Goal: Transaction & Acquisition: Purchase product/service

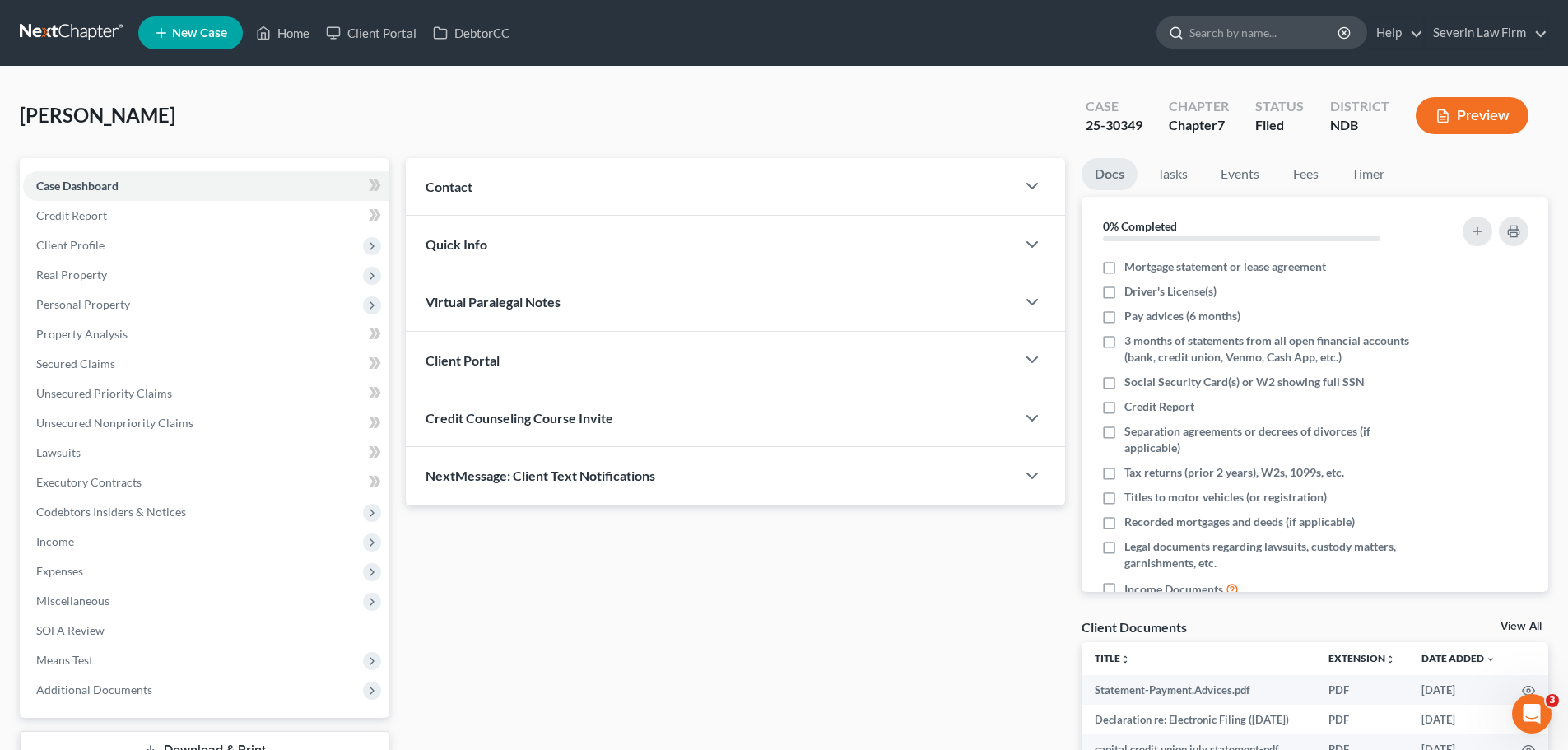
click at [1195, 32] on input "search" at bounding box center [1264, 33] width 150 height 31
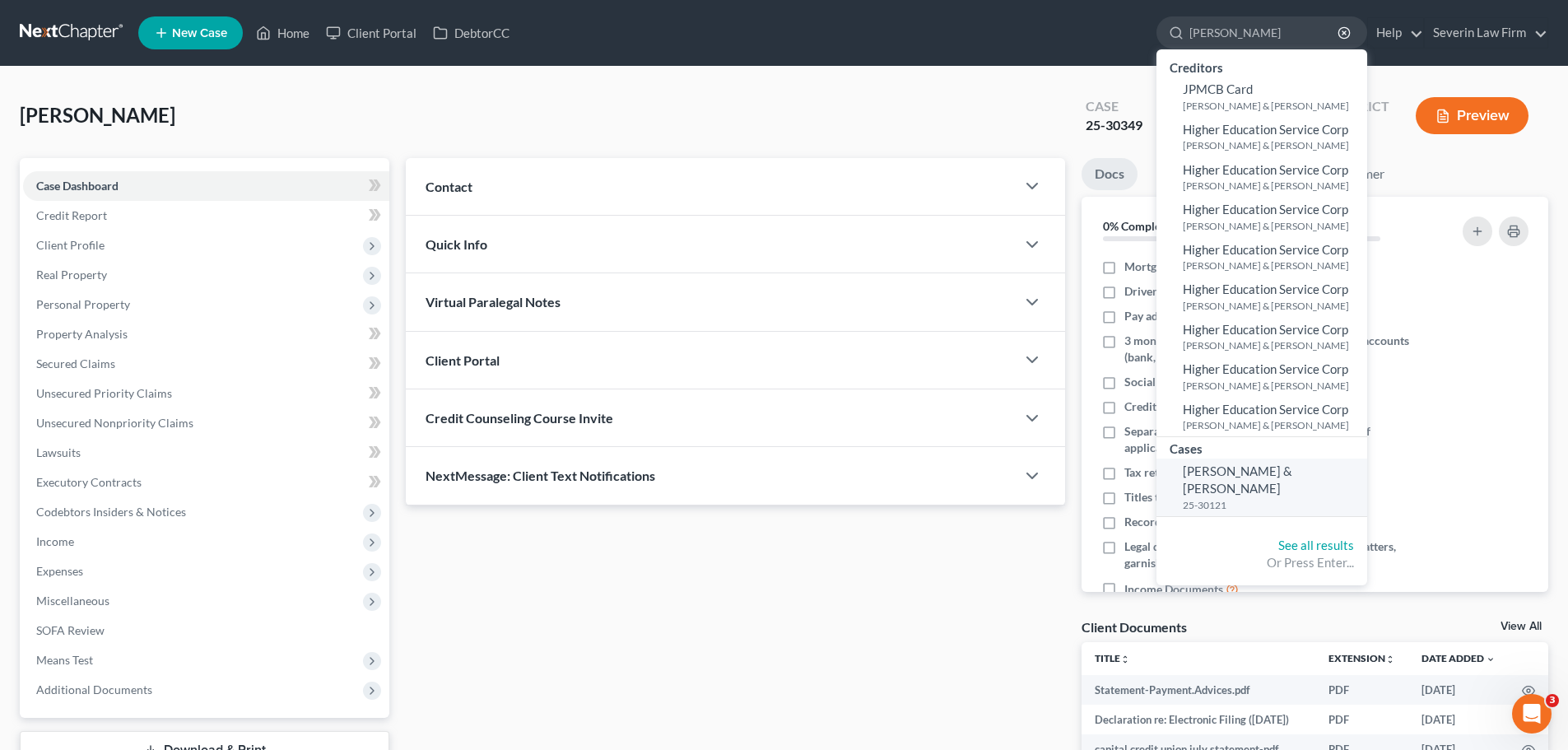
type input "[PERSON_NAME]"
click at [1216, 474] on span "[PERSON_NAME] & [PERSON_NAME]" at bounding box center [1237, 480] width 109 height 32
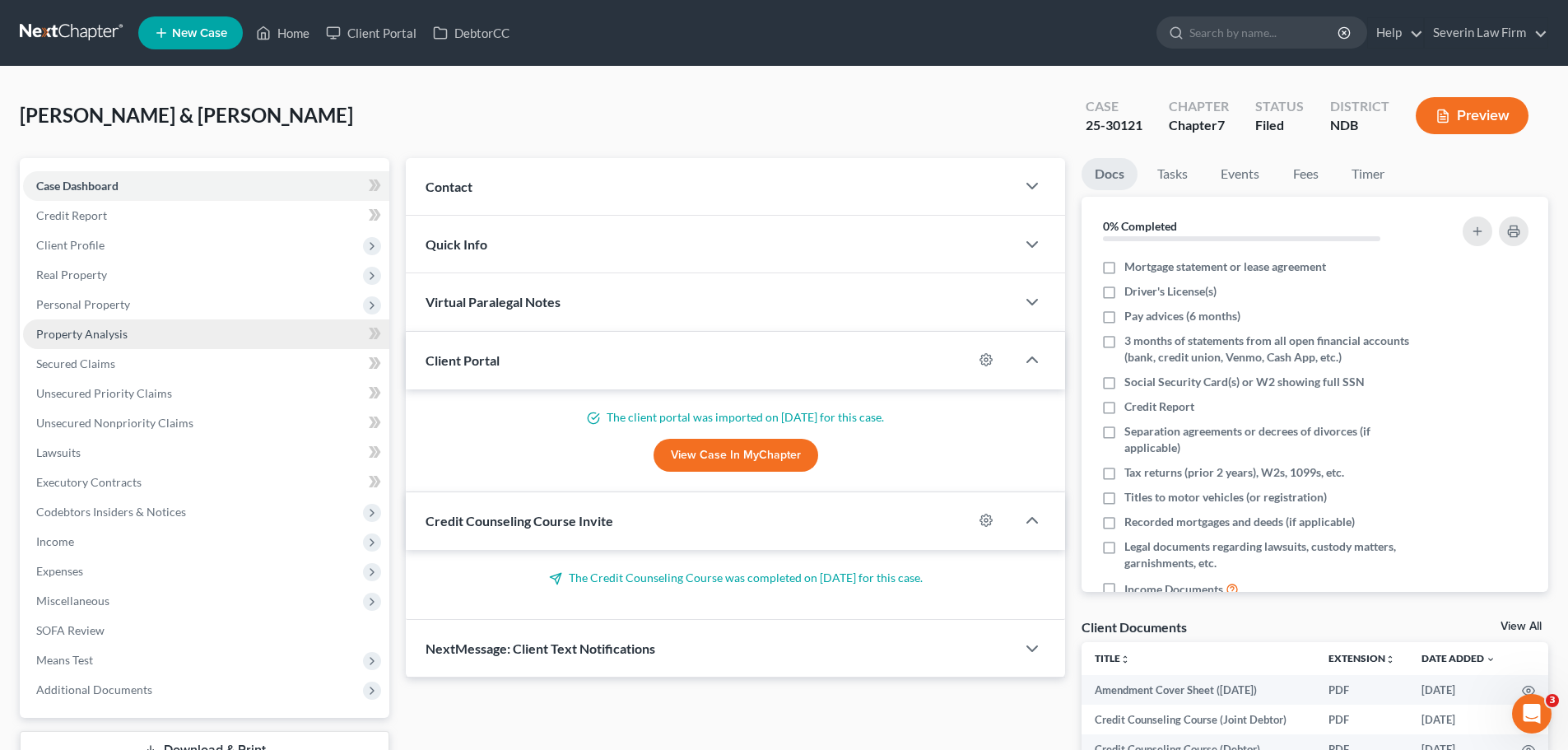
click at [77, 336] on span "Property Analysis" at bounding box center [82, 334] width 92 height 14
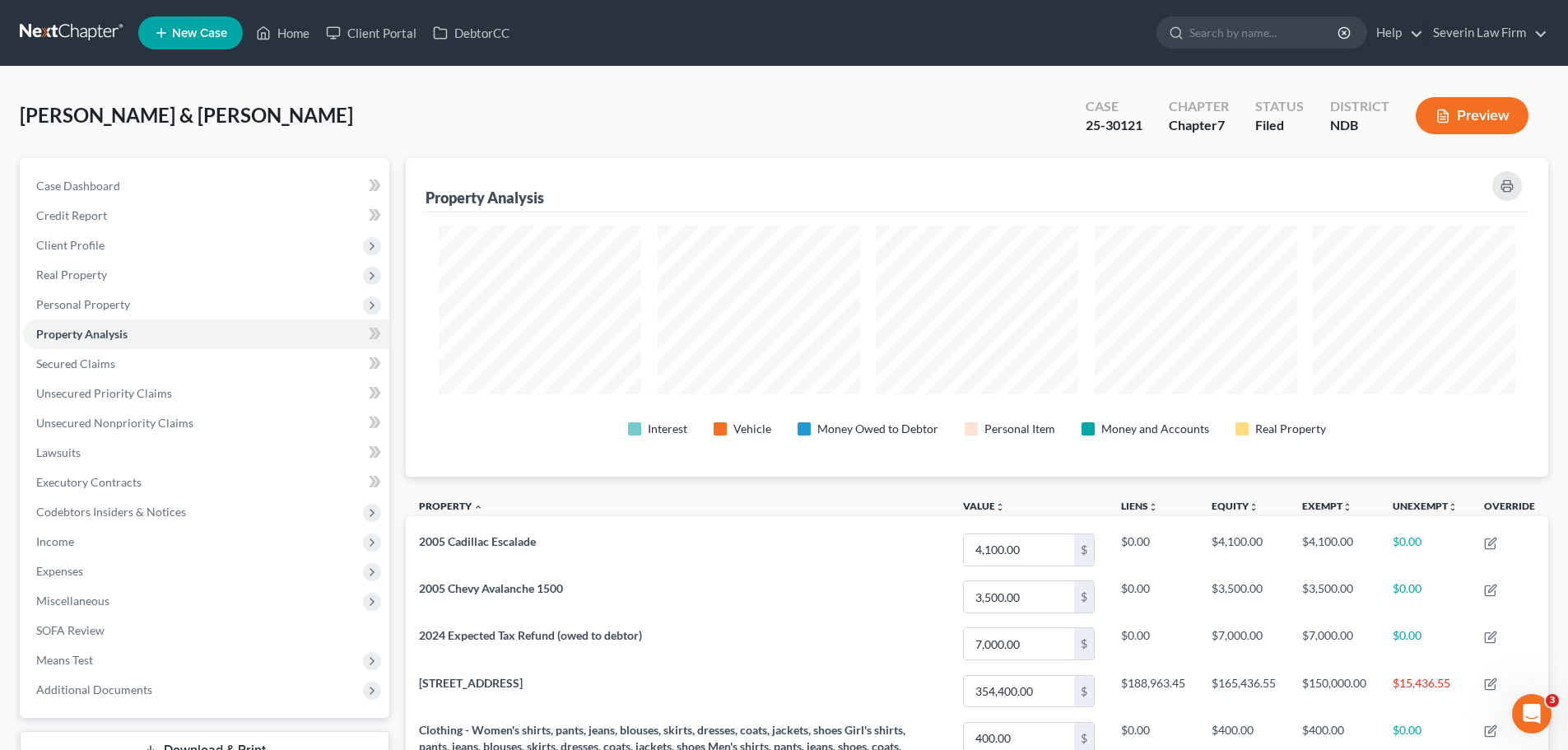
scroll to position [319, 1142]
click at [101, 423] on span "Unsecured Nonpriority Claims" at bounding box center [114, 423] width 158 height 14
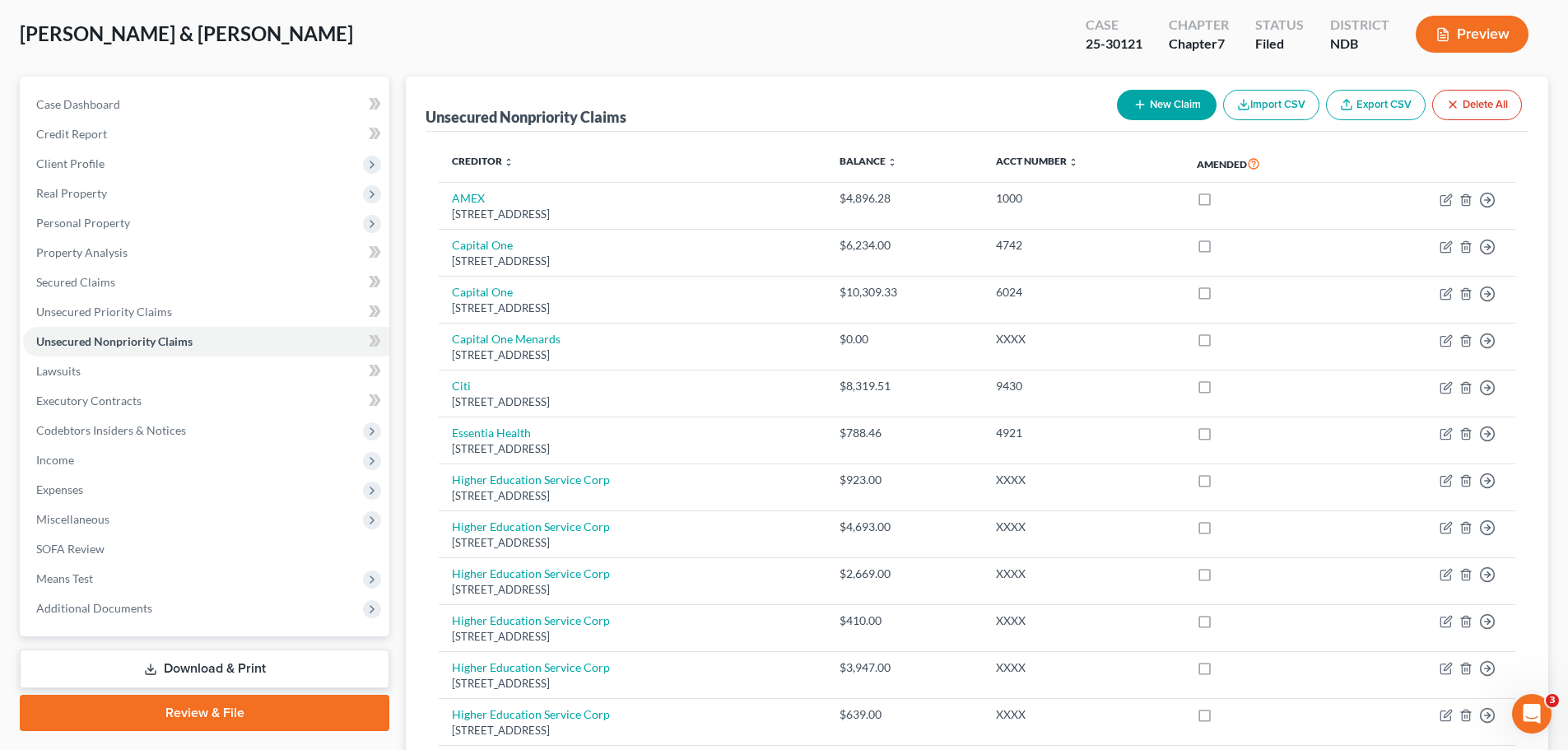
scroll to position [66, 0]
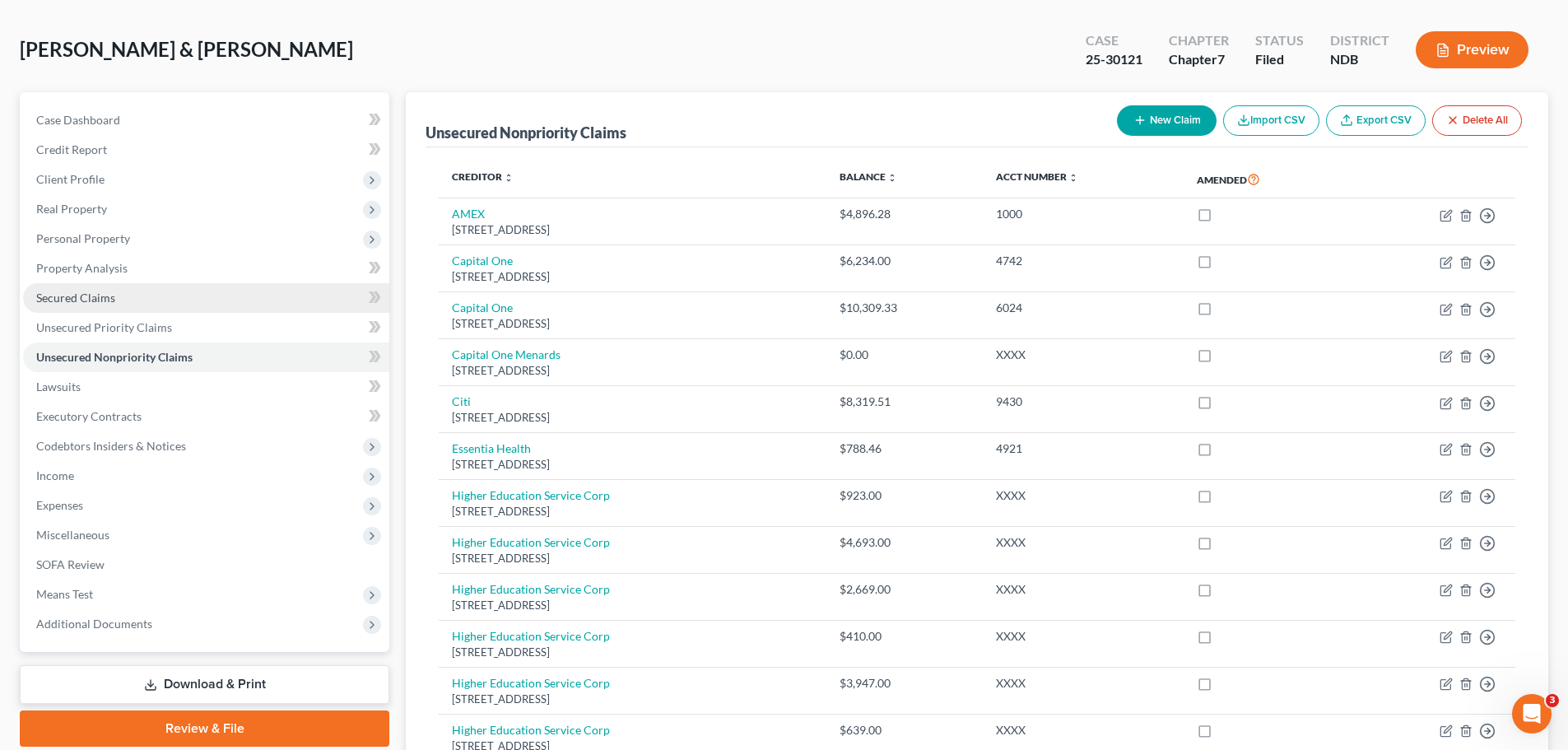
click at [123, 299] on link "Secured Claims" at bounding box center [206, 298] width 366 height 30
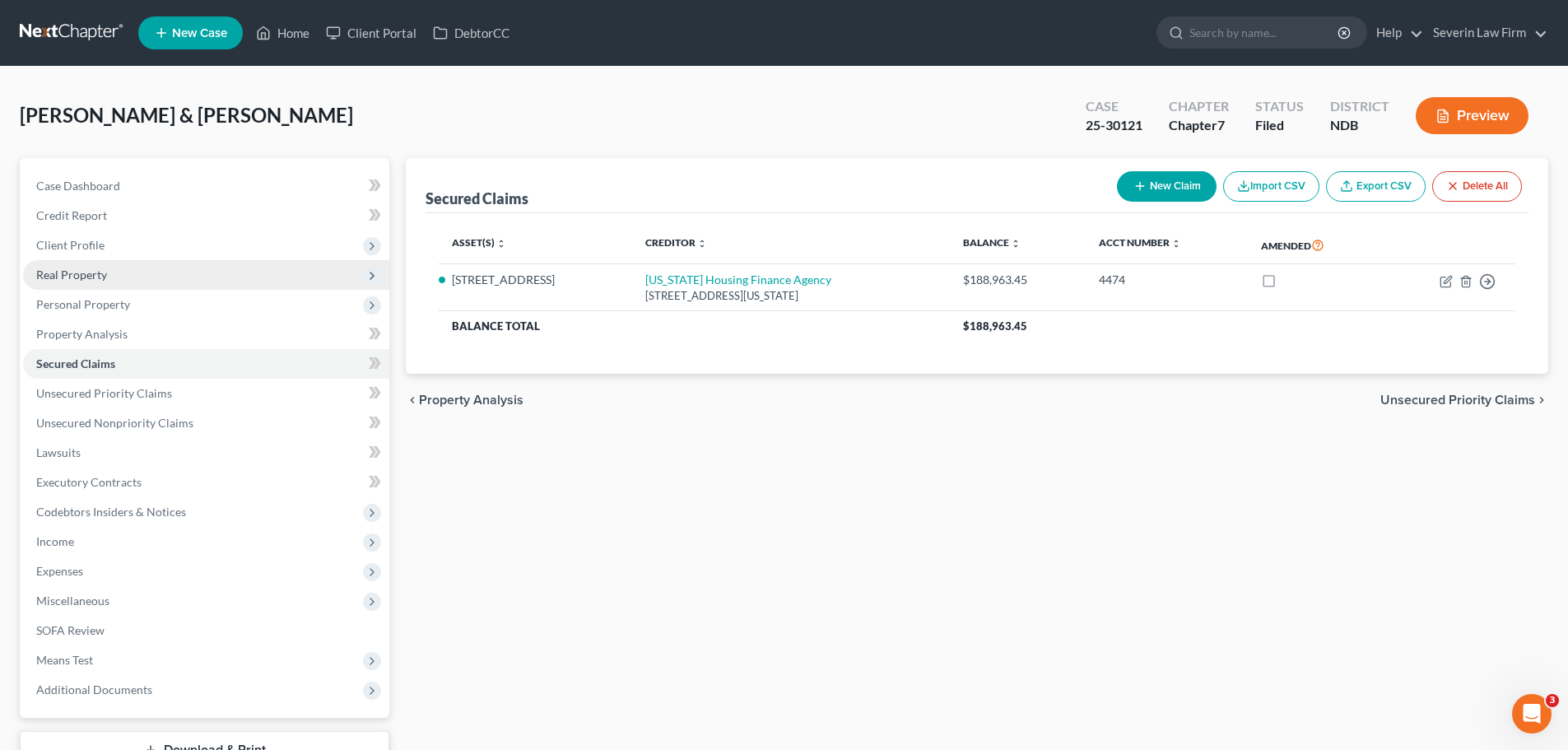
click at [118, 275] on span "Real Property" at bounding box center [206, 276] width 366 height 30
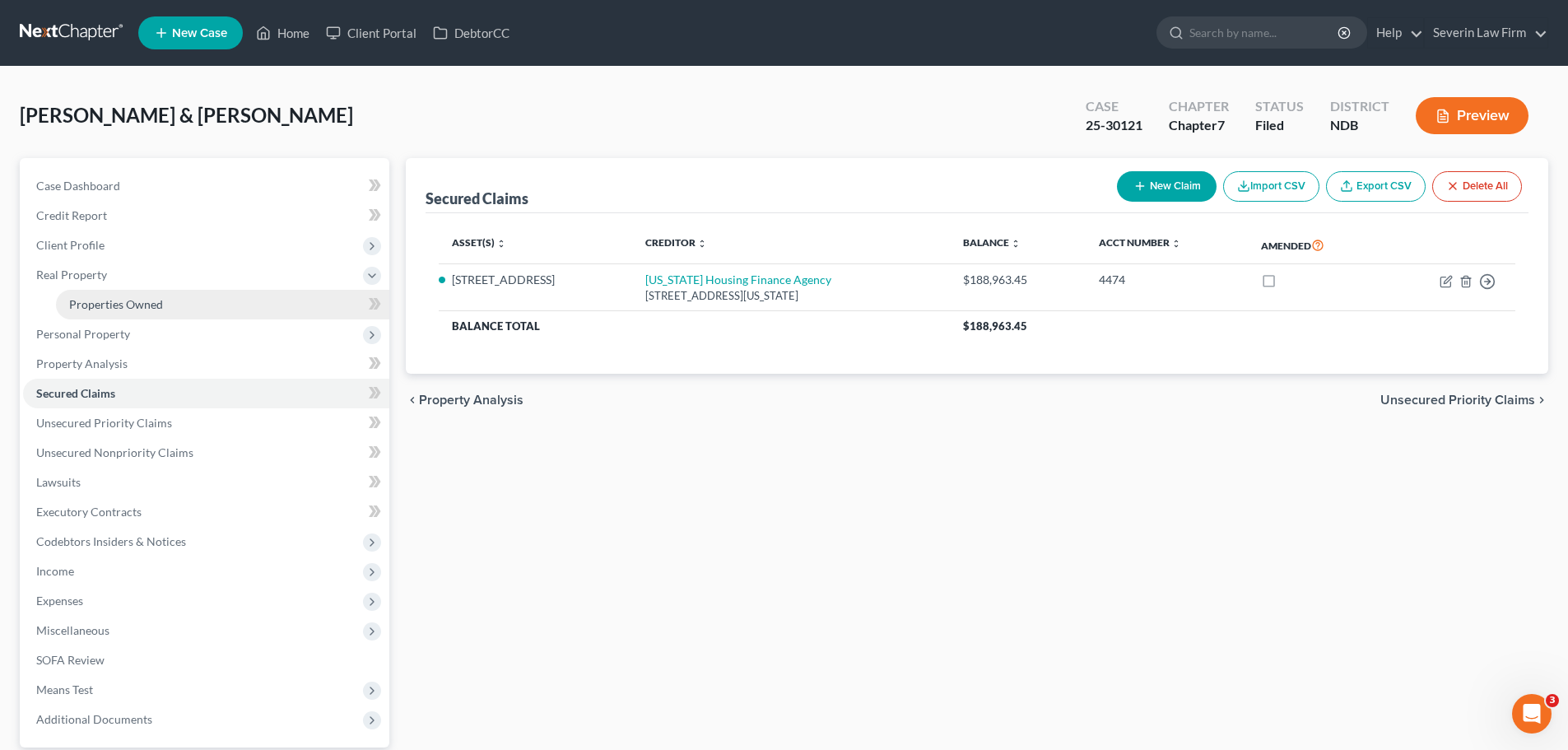
click at [130, 302] on span "Properties Owned" at bounding box center [116, 305] width 94 height 14
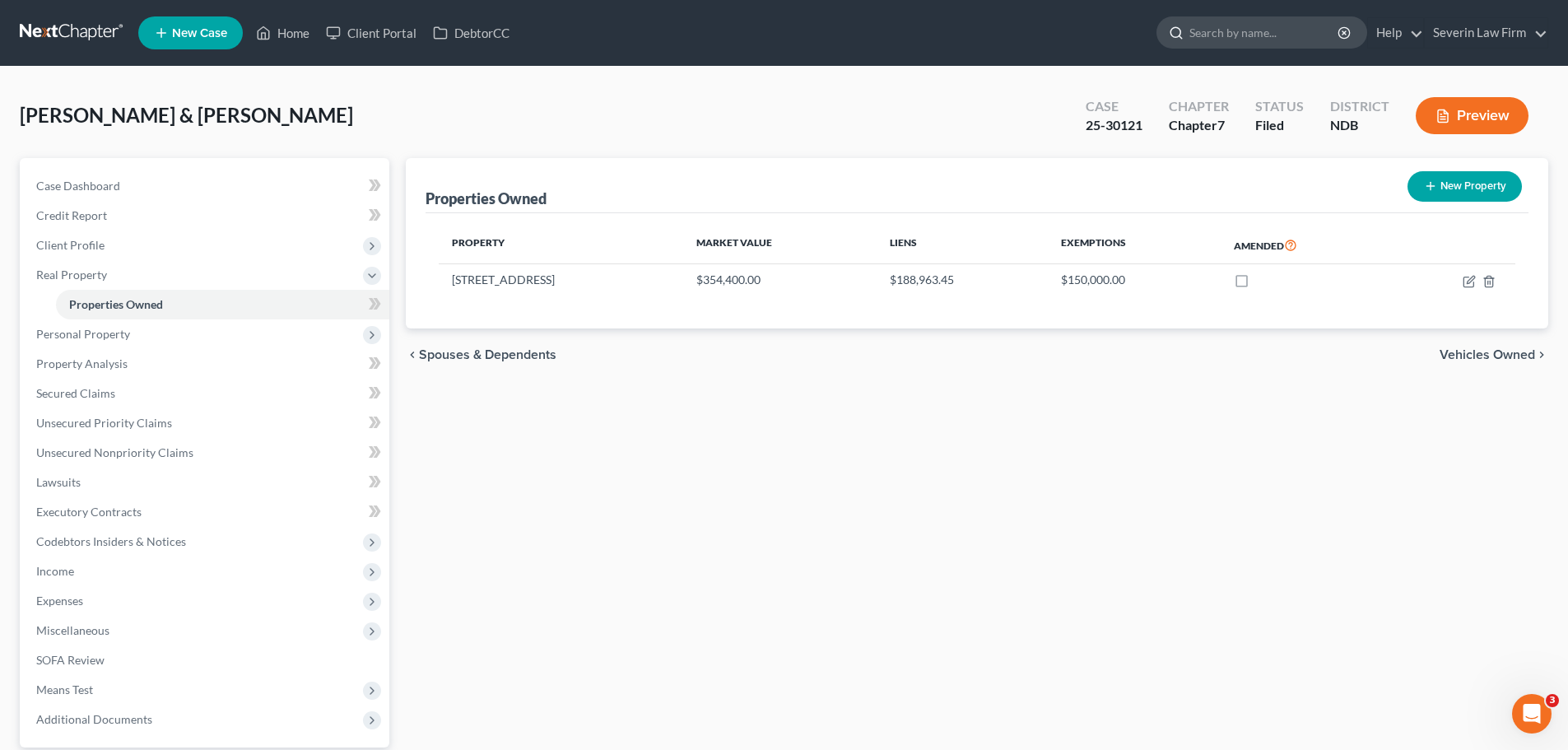
drag, startPoint x: 1196, startPoint y: 31, endPoint x: 1224, endPoint y: 32, distance: 28.0
click at [1197, 31] on input "search" at bounding box center [1264, 33] width 150 height 31
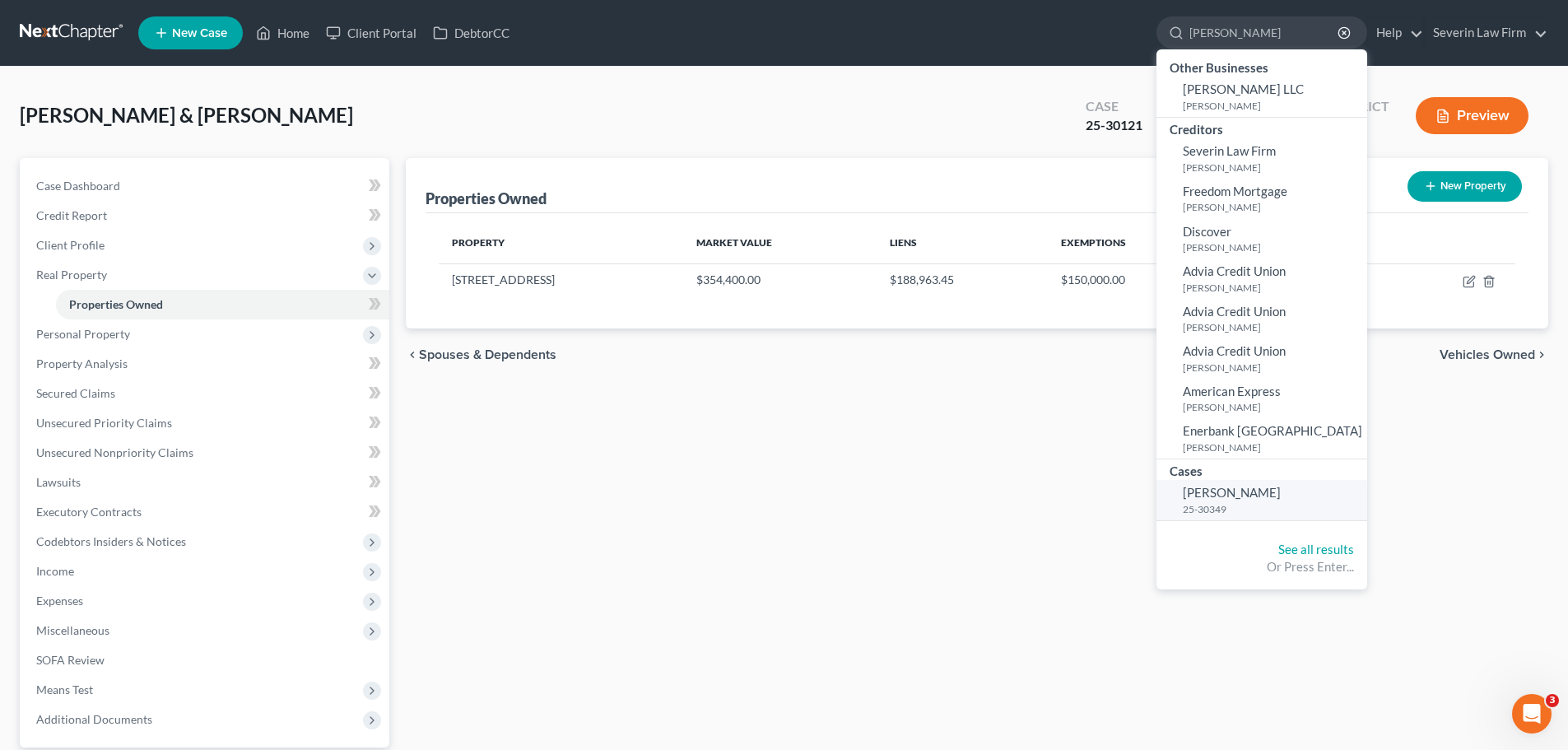
type input "[PERSON_NAME]"
click at [1205, 506] on small "25-30349" at bounding box center [1272, 509] width 180 height 14
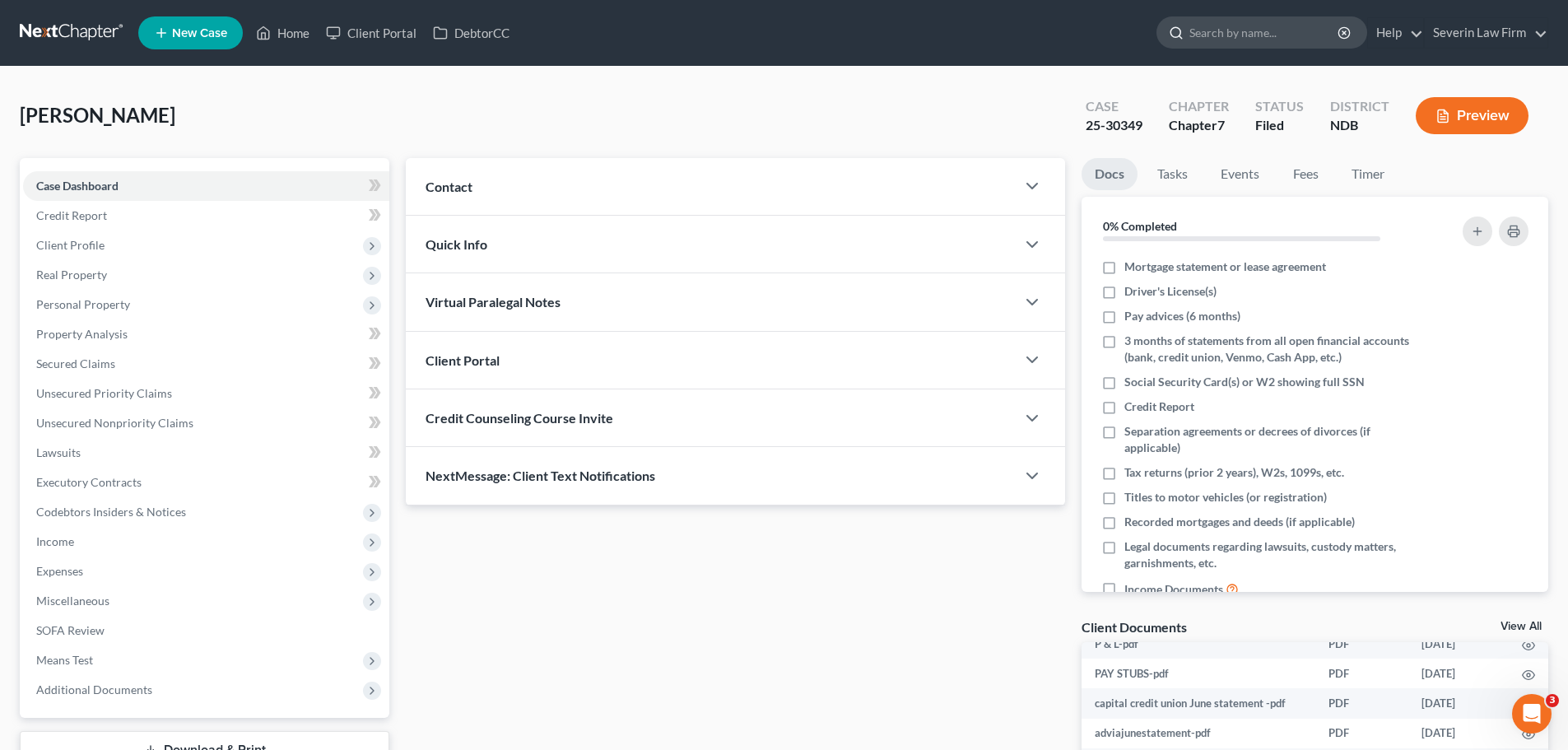
click at [1215, 34] on input "search" at bounding box center [1264, 33] width 150 height 31
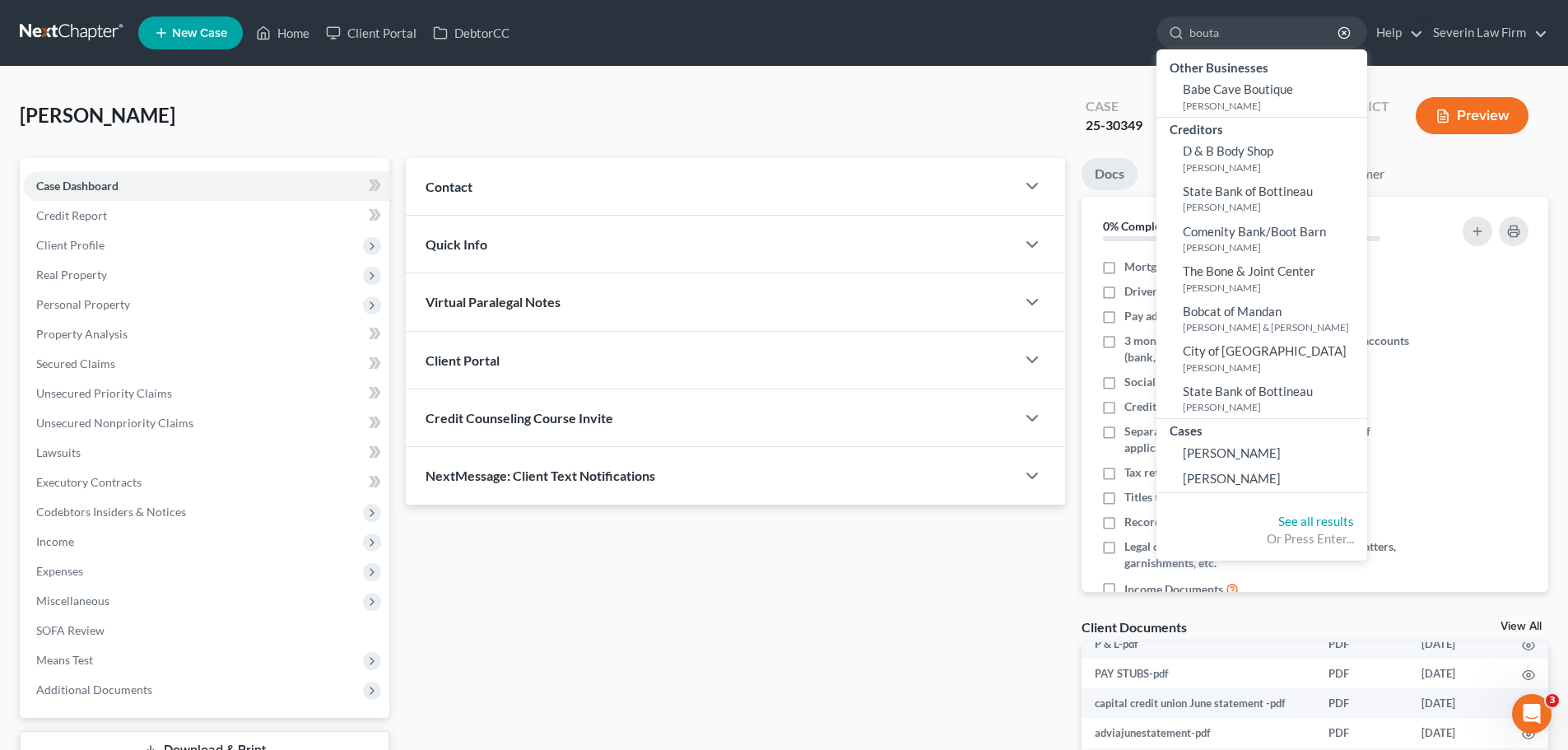
type input "bouta"
click at [887, 83] on div "[PERSON_NAME] Upgraded Case 25-30349 Chapter Chapter 7 Status Filed District ND…" at bounding box center [784, 548] width 1568 height 964
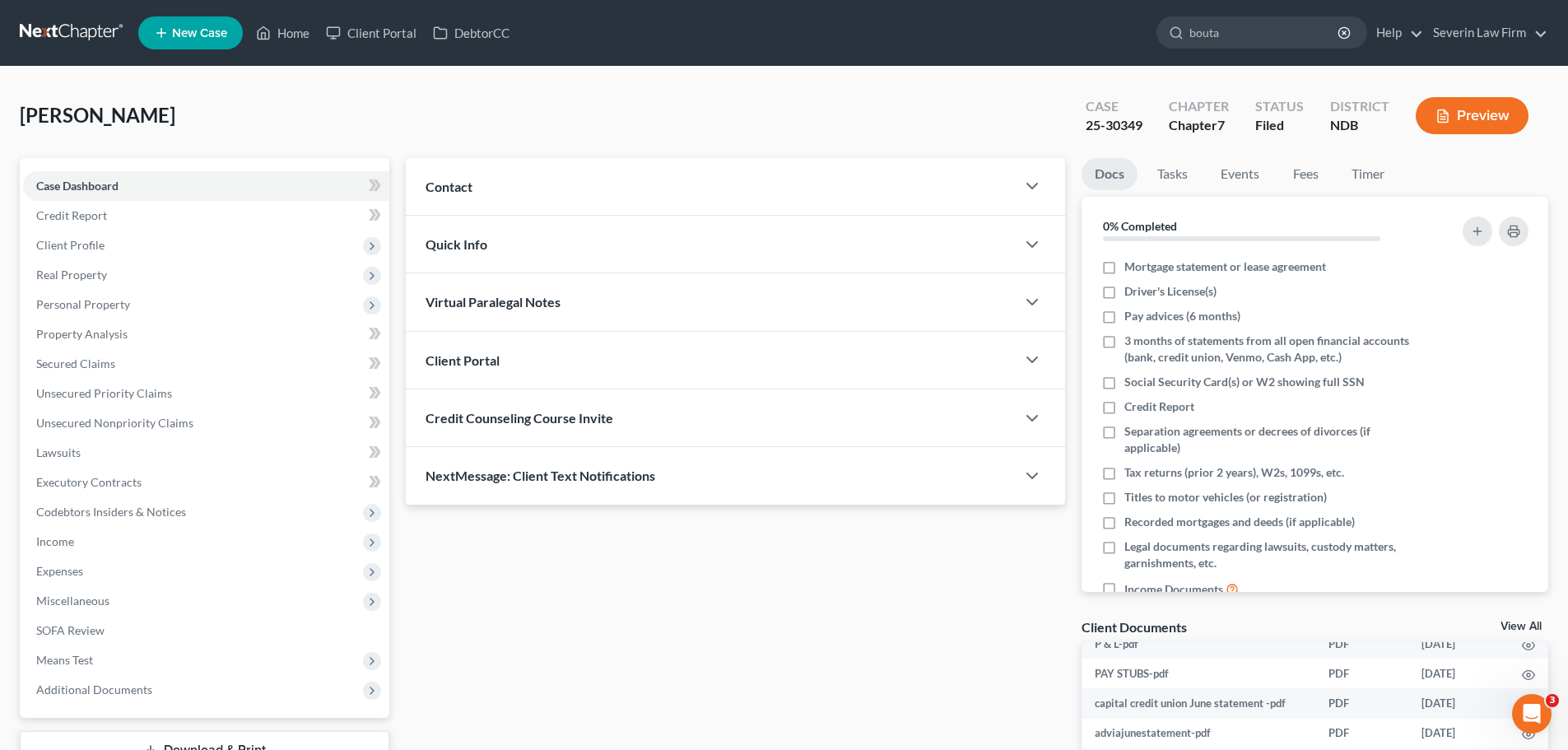
click at [196, 34] on span "New Case" at bounding box center [199, 33] width 55 height 12
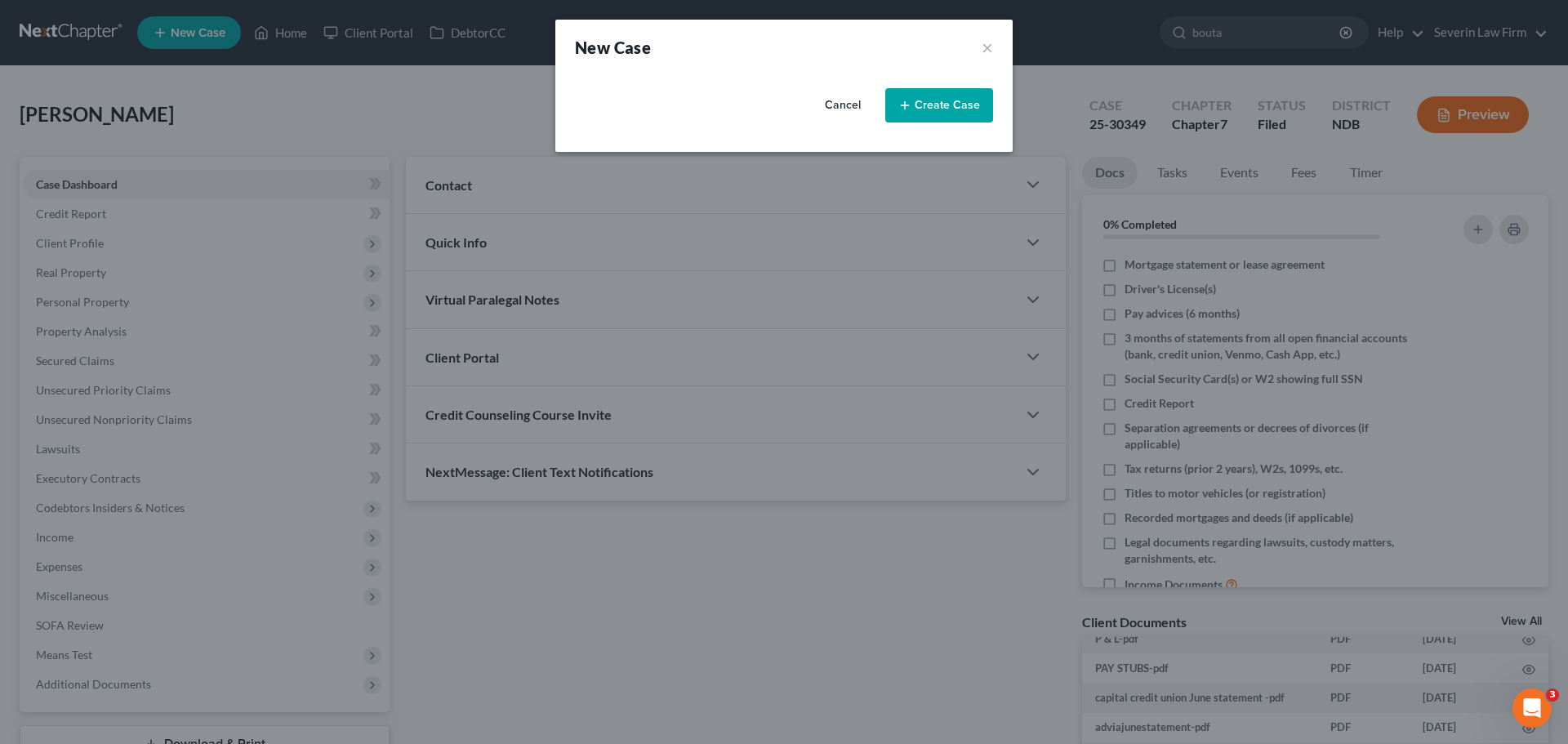
select select "60"
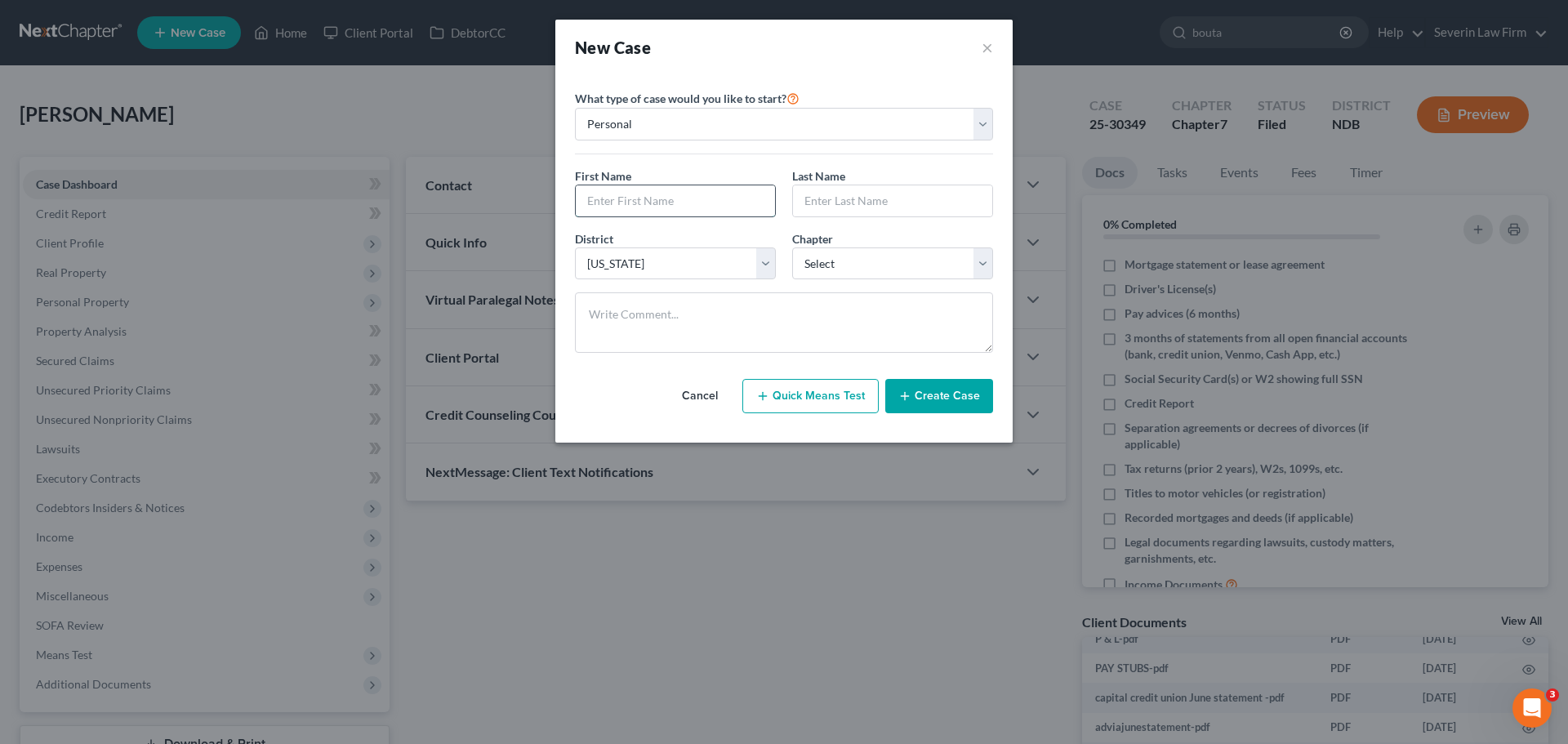
click at [658, 198] on input "text" at bounding box center [675, 201] width 199 height 31
type input "[PERSON_NAME]"
type input "Bouta"
select select "0"
click at [951, 396] on button "Create Case" at bounding box center [939, 396] width 107 height 34
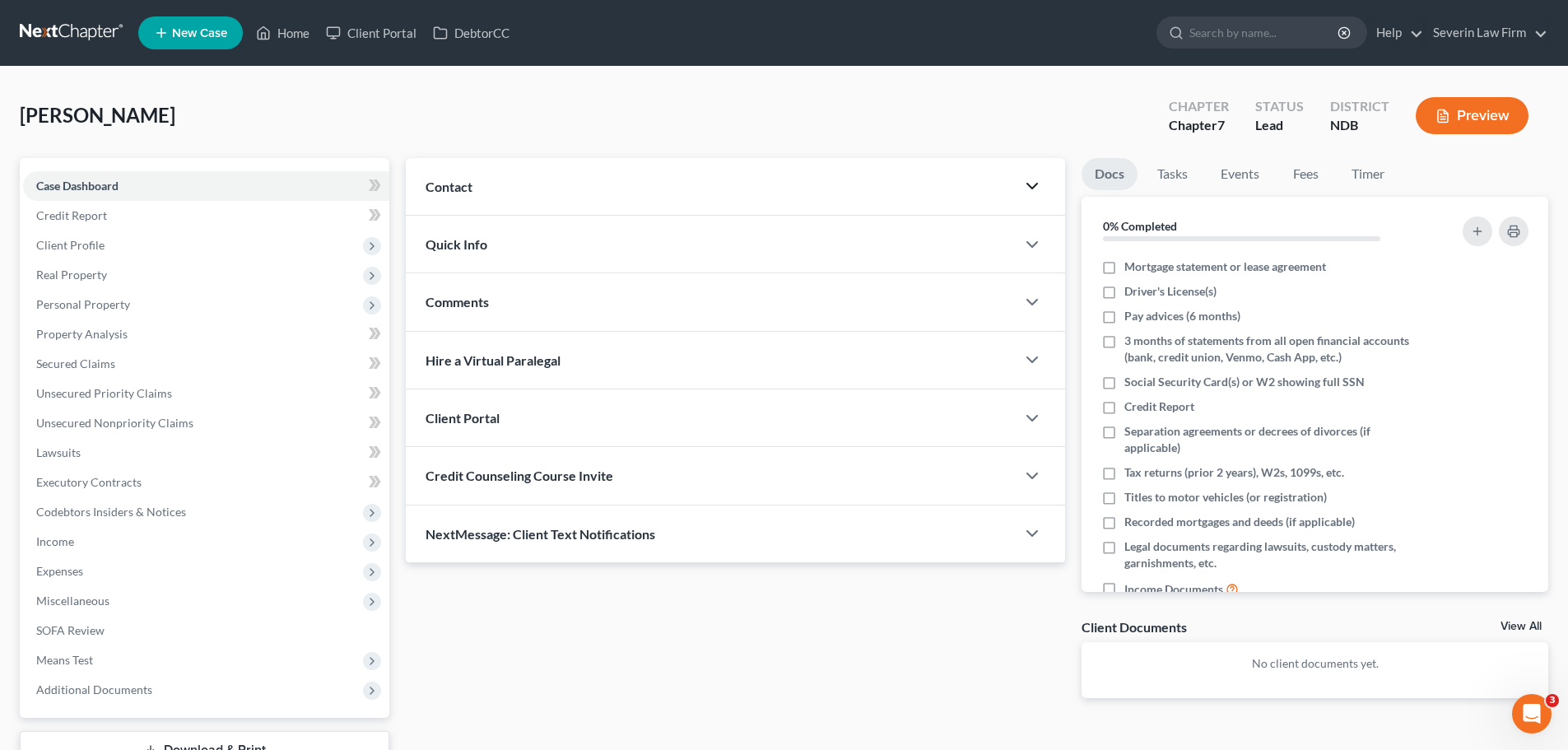
click at [1023, 189] on icon "button" at bounding box center [1032, 186] width 19 height 19
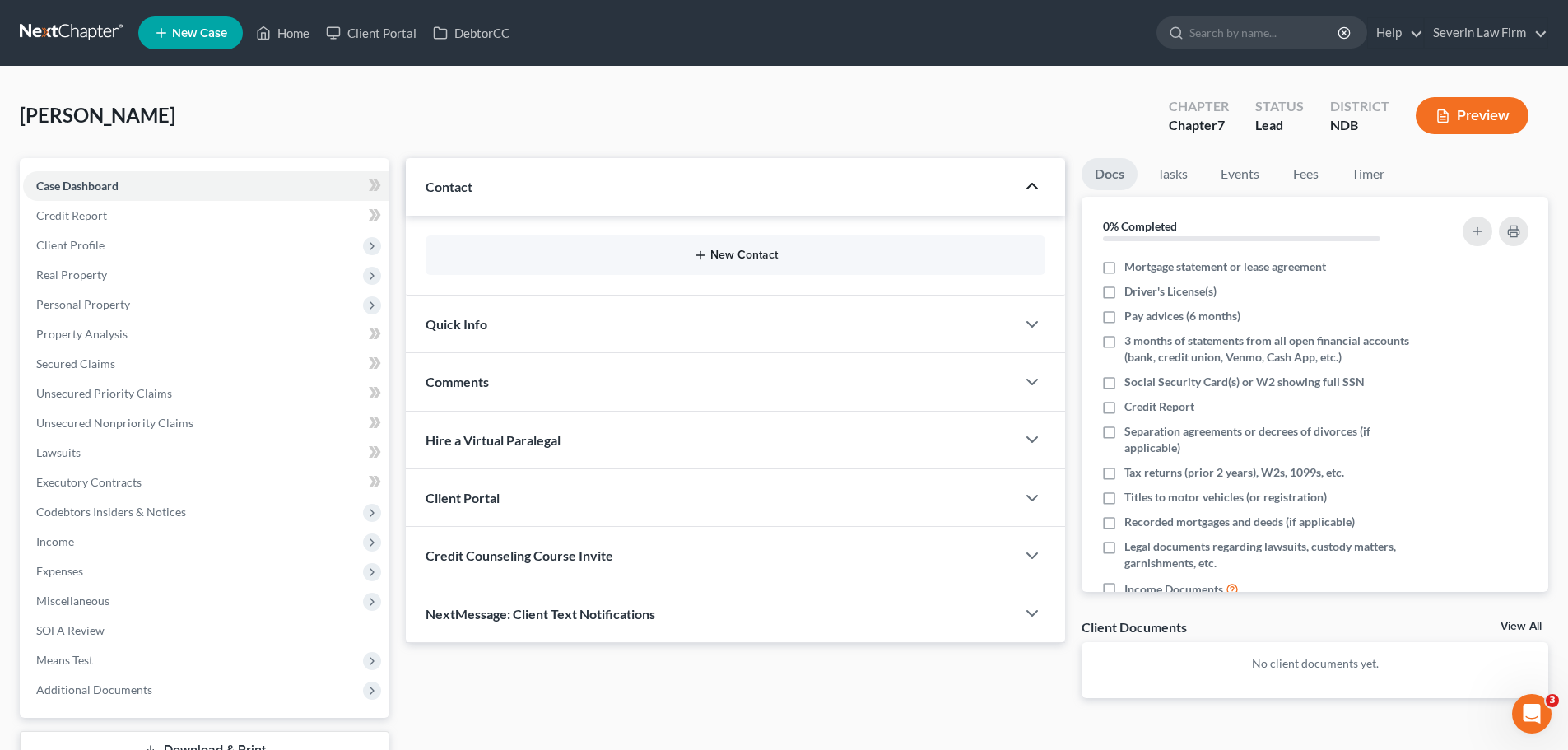
click at [621, 249] on button "New Contact" at bounding box center [735, 254] width 593 height 13
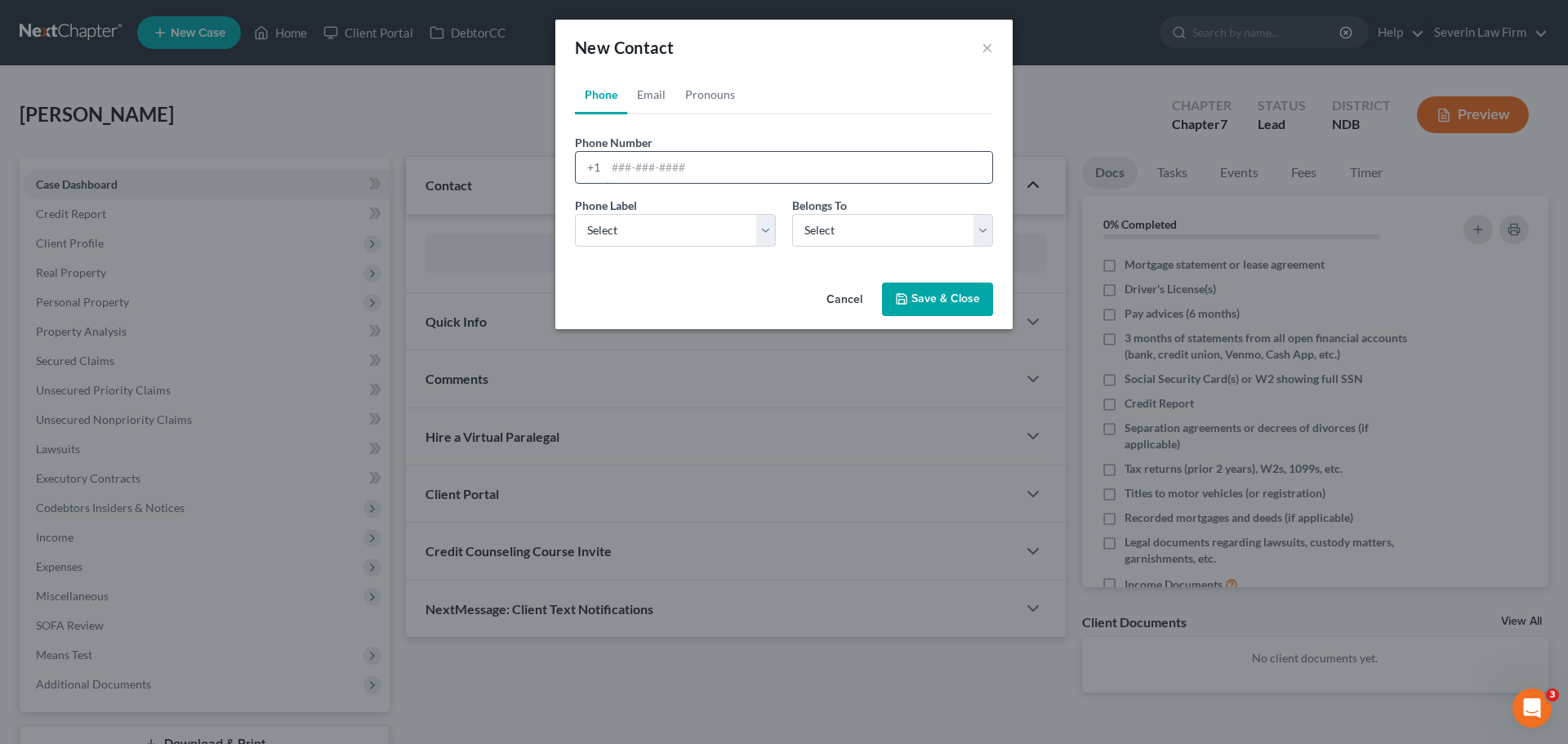
click at [634, 176] on input "tel" at bounding box center [799, 168] width 386 height 31
type input "[PHONE_NUMBER]"
select select "0"
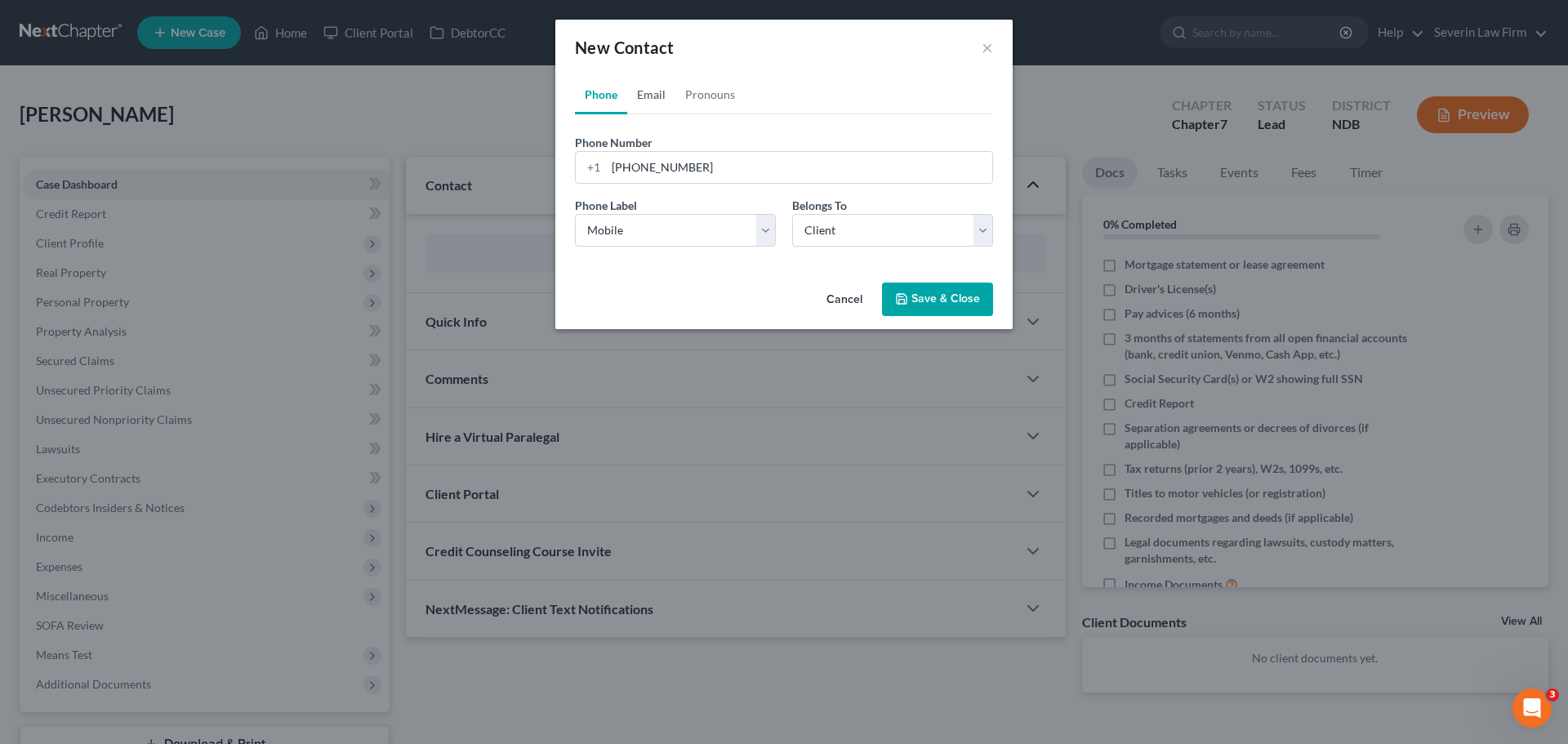
drag, startPoint x: 655, startPoint y: 93, endPoint x: 806, endPoint y: 133, distance: 156.2
click at [655, 93] on link "Email" at bounding box center [650, 94] width 48 height 39
click at [719, 166] on input "email" at bounding box center [799, 168] width 386 height 31
paste input "[EMAIL_ADDRESS][DOMAIN_NAME]"
type input "[EMAIL_ADDRESS][DOMAIN_NAME]"
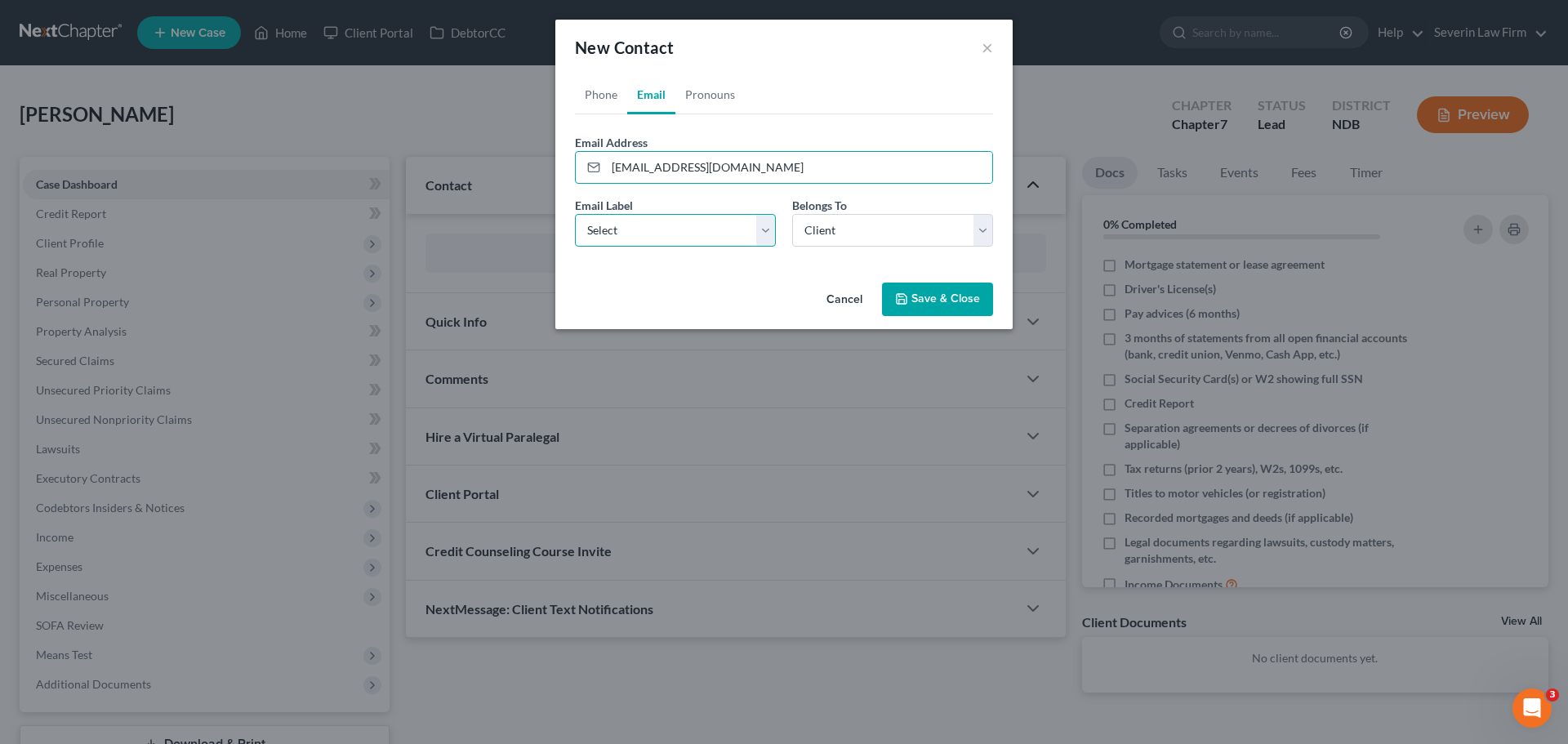
click at [736, 233] on select "Select Home Work Other" at bounding box center [675, 230] width 201 height 32
select select "0"
click at [574, 214] on select "Select Home Work Other" at bounding box center [675, 230] width 201 height 32
click at [926, 297] on button "Save & Close" at bounding box center [937, 300] width 111 height 34
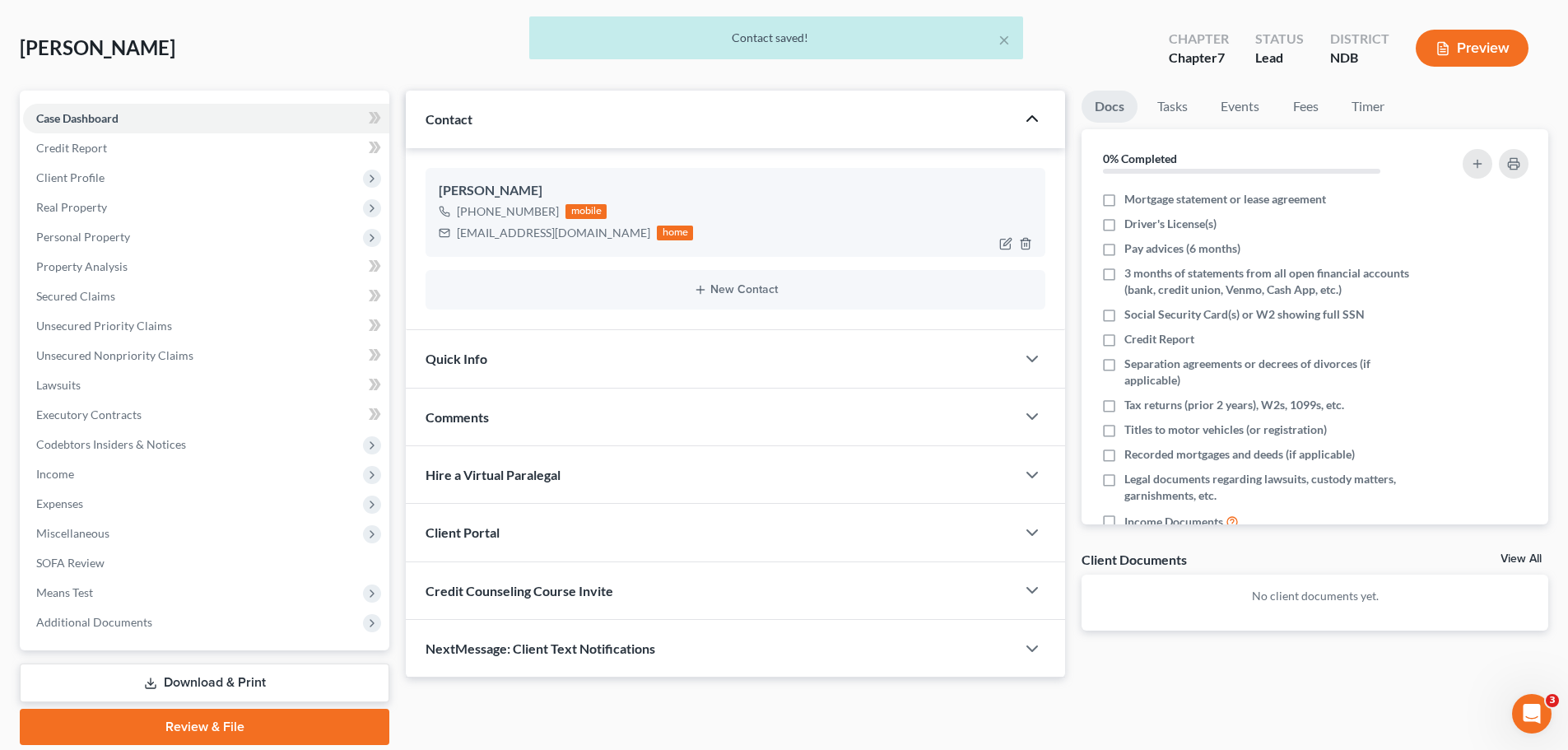
scroll to position [125, 0]
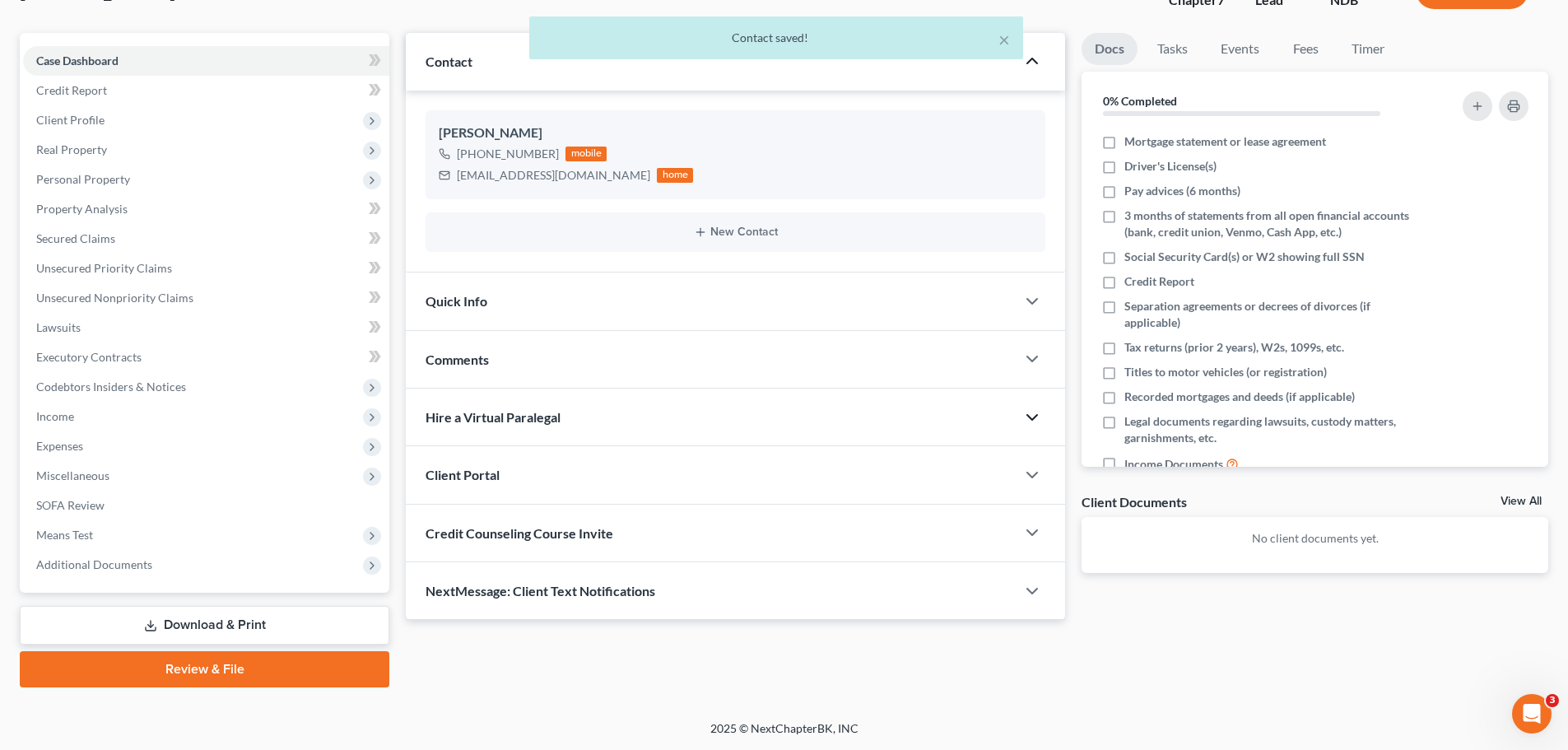
click at [1038, 413] on icon "button" at bounding box center [1032, 417] width 19 height 19
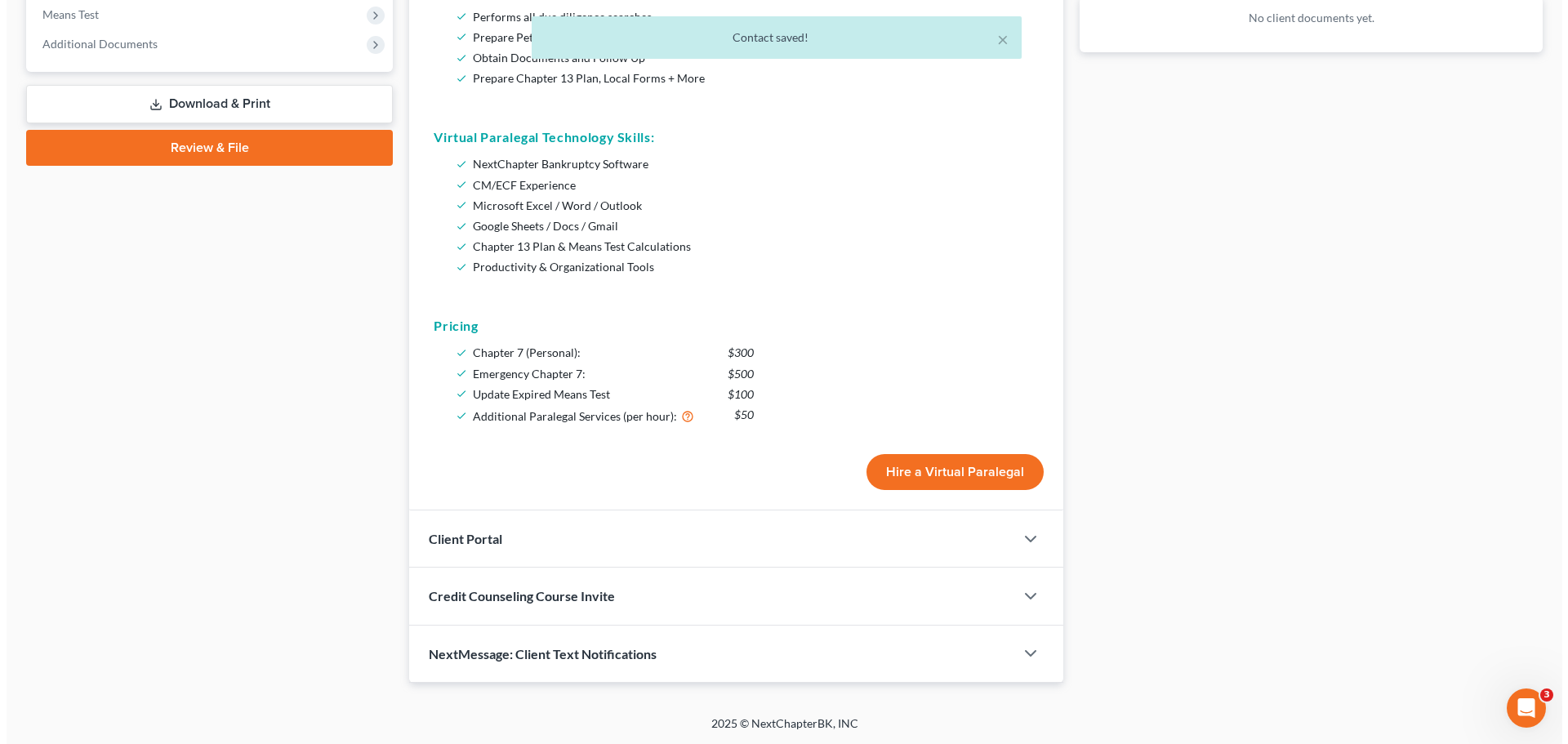
scroll to position [641, 0]
click at [930, 466] on button "Hire a Virtual Paralegal" at bounding box center [948, 471] width 177 height 36
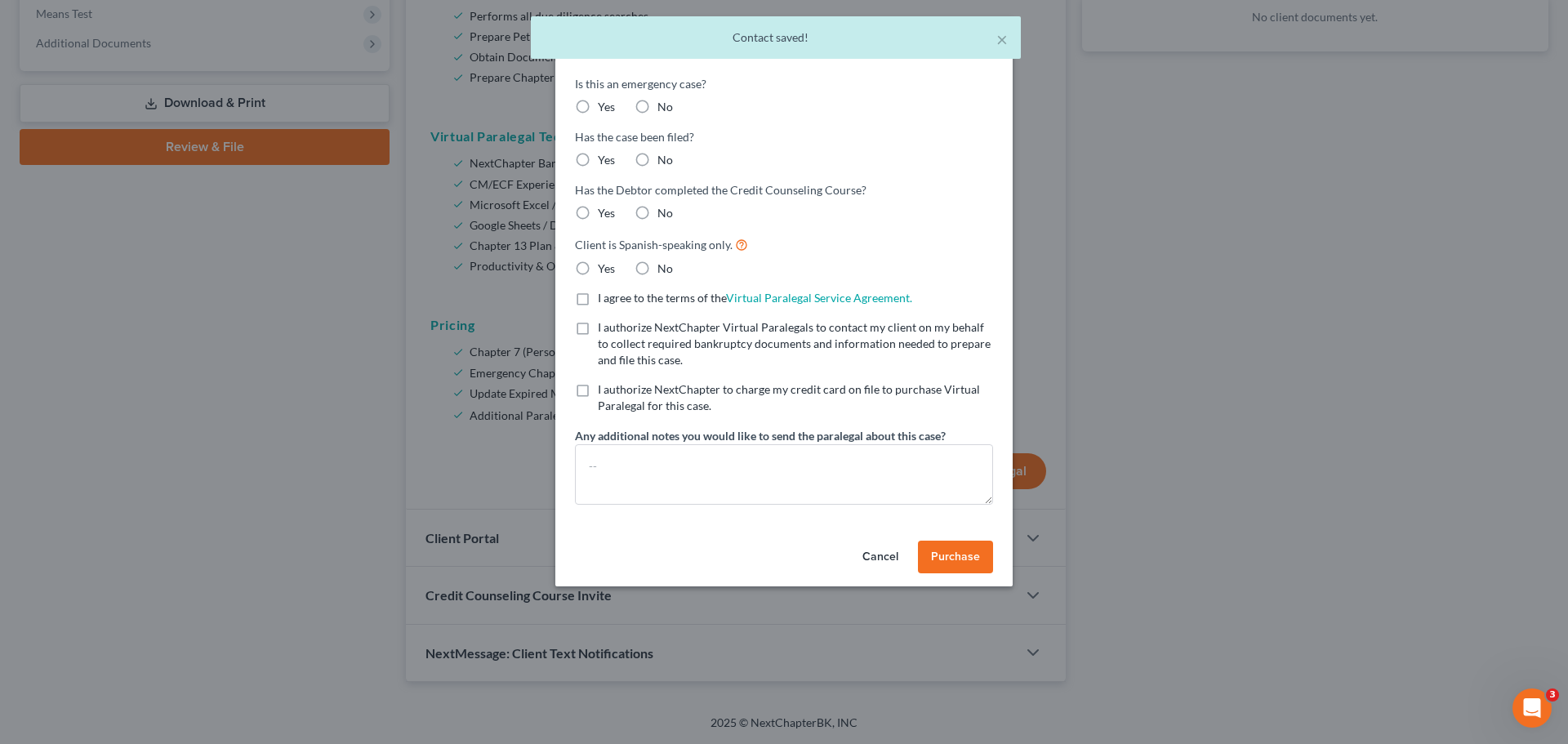
click at [657, 104] on label "No" at bounding box center [665, 107] width 16 height 17
click at [664, 104] on input "No" at bounding box center [669, 104] width 10 height 10
radio input "true"
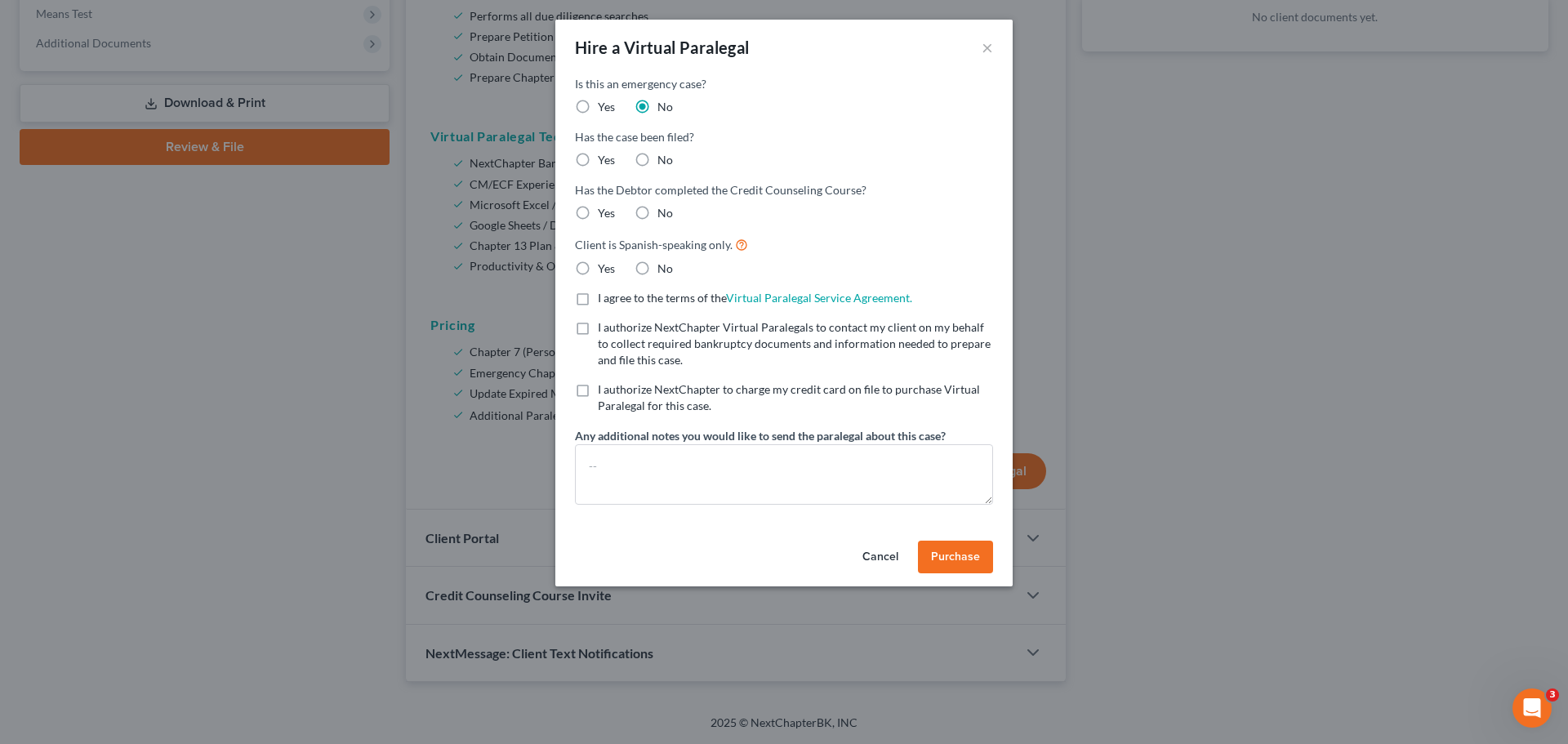
click at [657, 167] on label "No" at bounding box center [665, 160] width 16 height 17
click at [664, 162] on input "No" at bounding box center [669, 157] width 10 height 10
radio input "true"
click at [657, 218] on label "No" at bounding box center [665, 213] width 16 height 17
click at [664, 216] on input "No" at bounding box center [669, 210] width 10 height 10
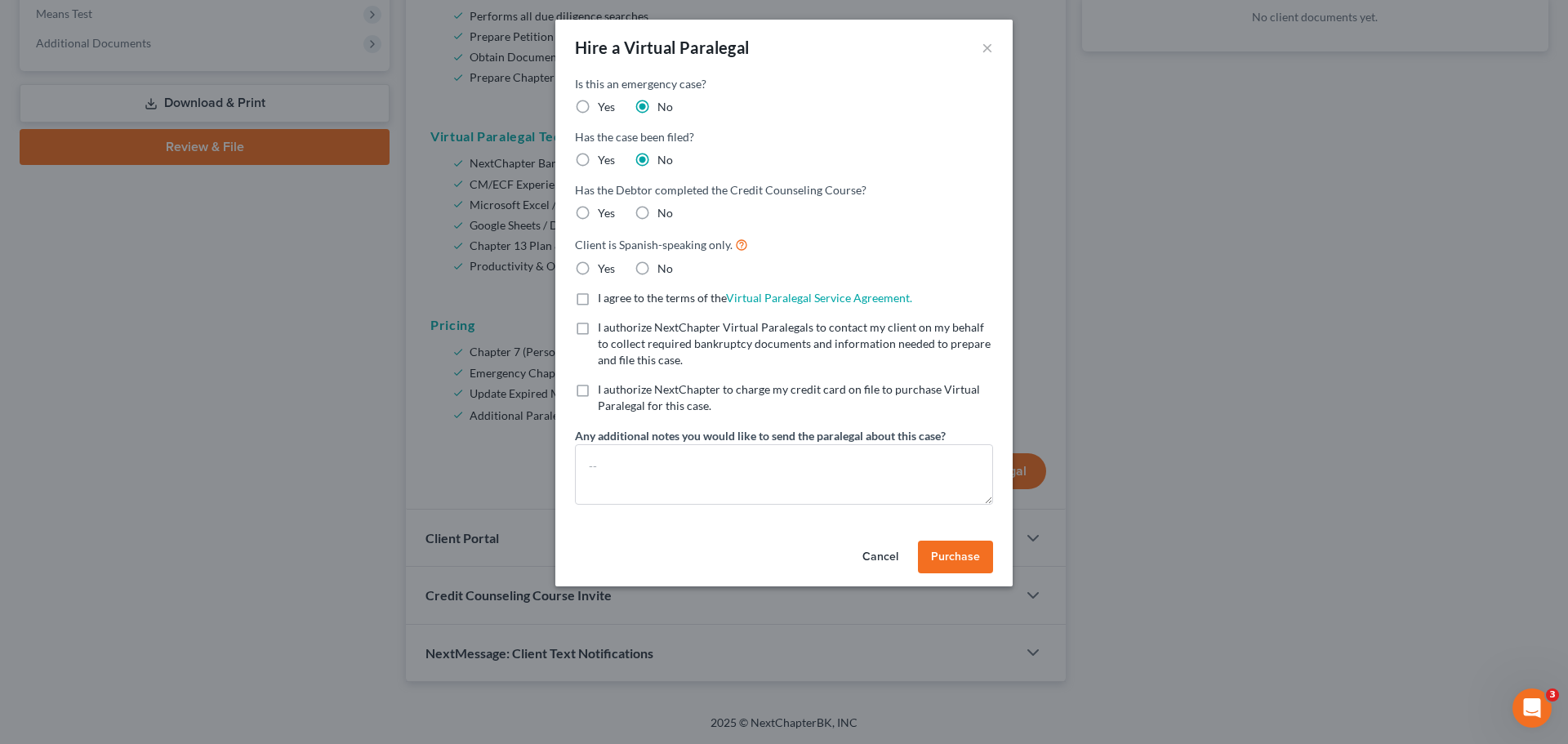
radio input "true"
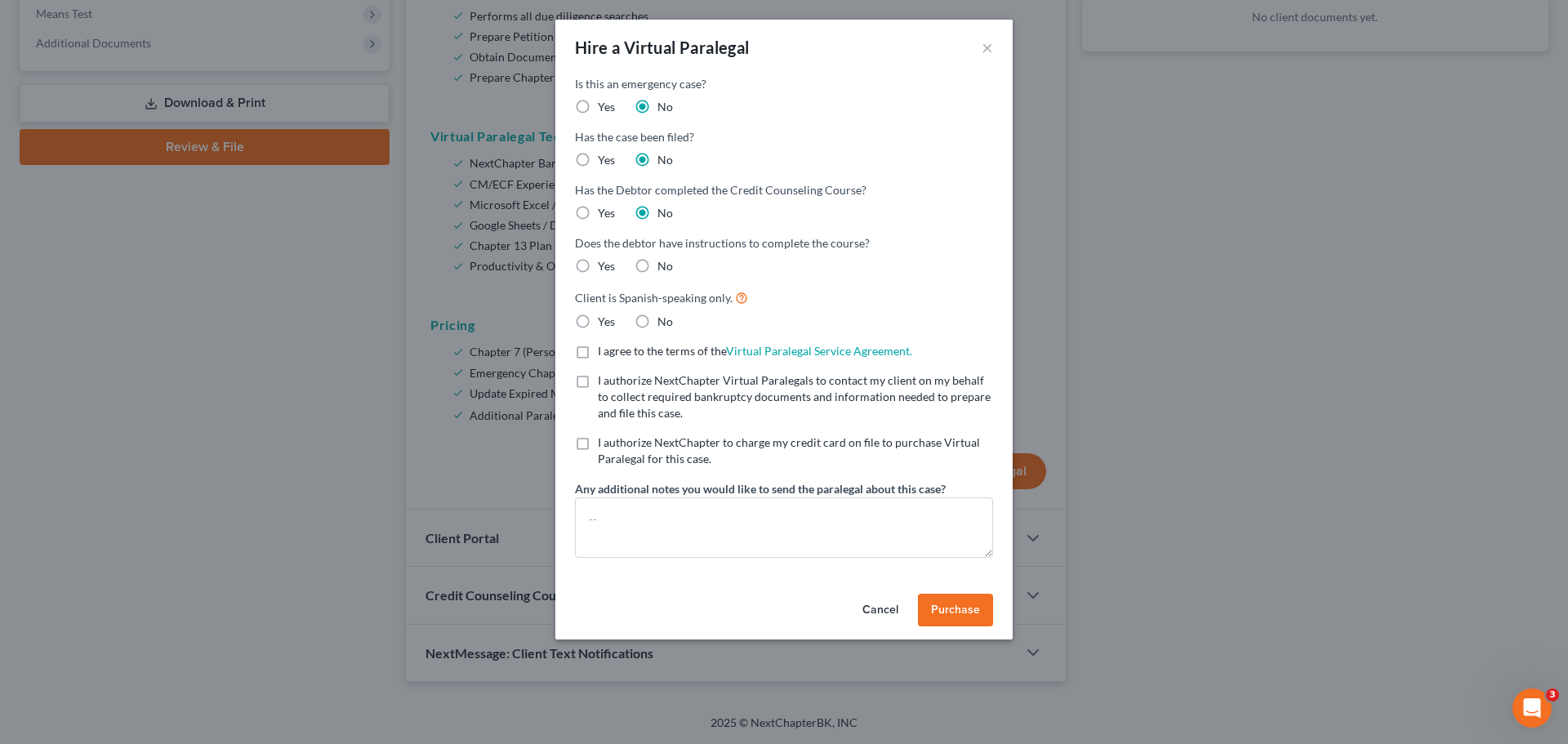
click at [657, 274] on label "No" at bounding box center [665, 266] width 16 height 17
click at [657, 329] on label "No" at bounding box center [665, 321] width 16 height 17
click at [664, 324] on input "No" at bounding box center [669, 319] width 10 height 10
radio input "true"
click at [657, 263] on label "No" at bounding box center [665, 266] width 16 height 17
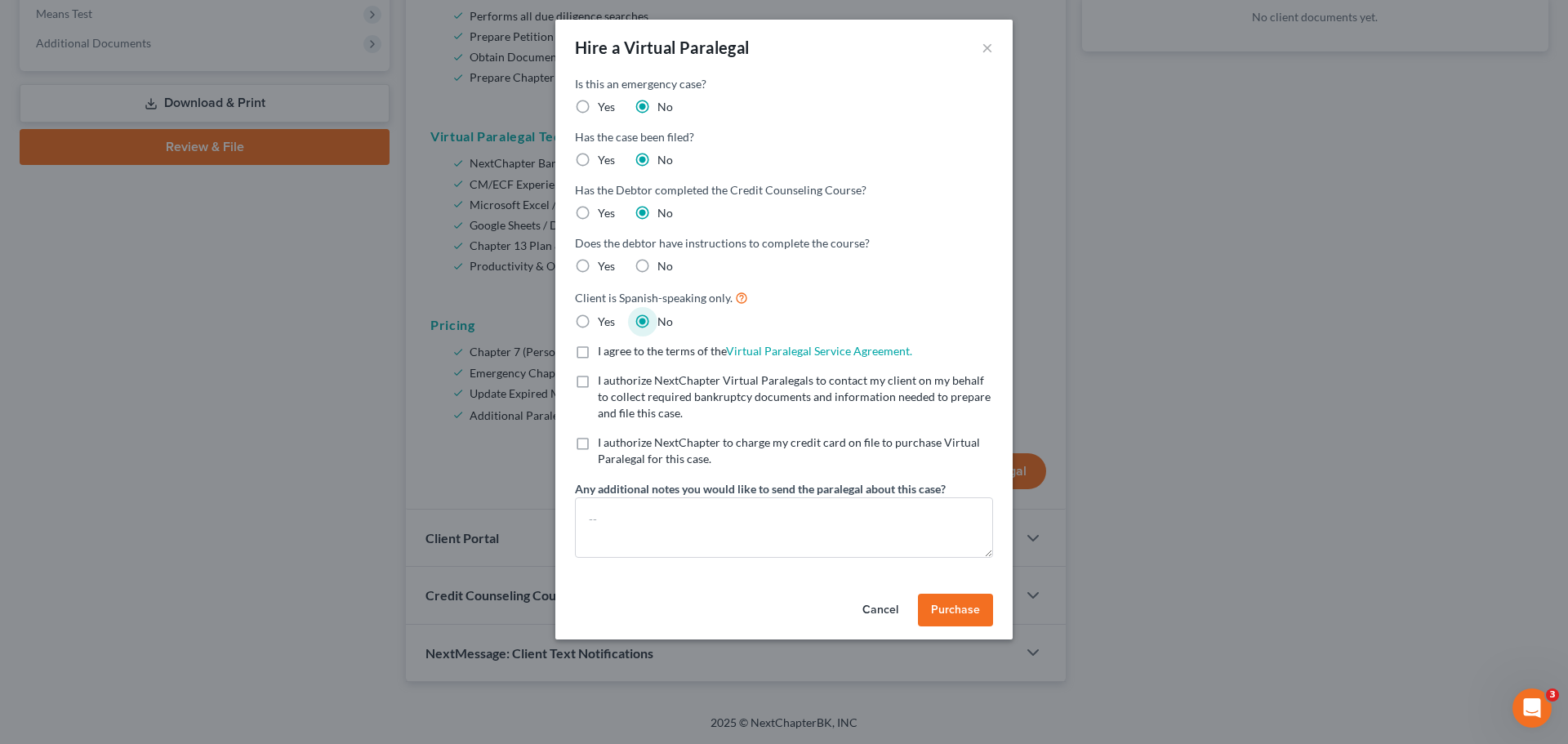
click at [664, 263] on input "No" at bounding box center [669, 264] width 10 height 10
radio input "true"
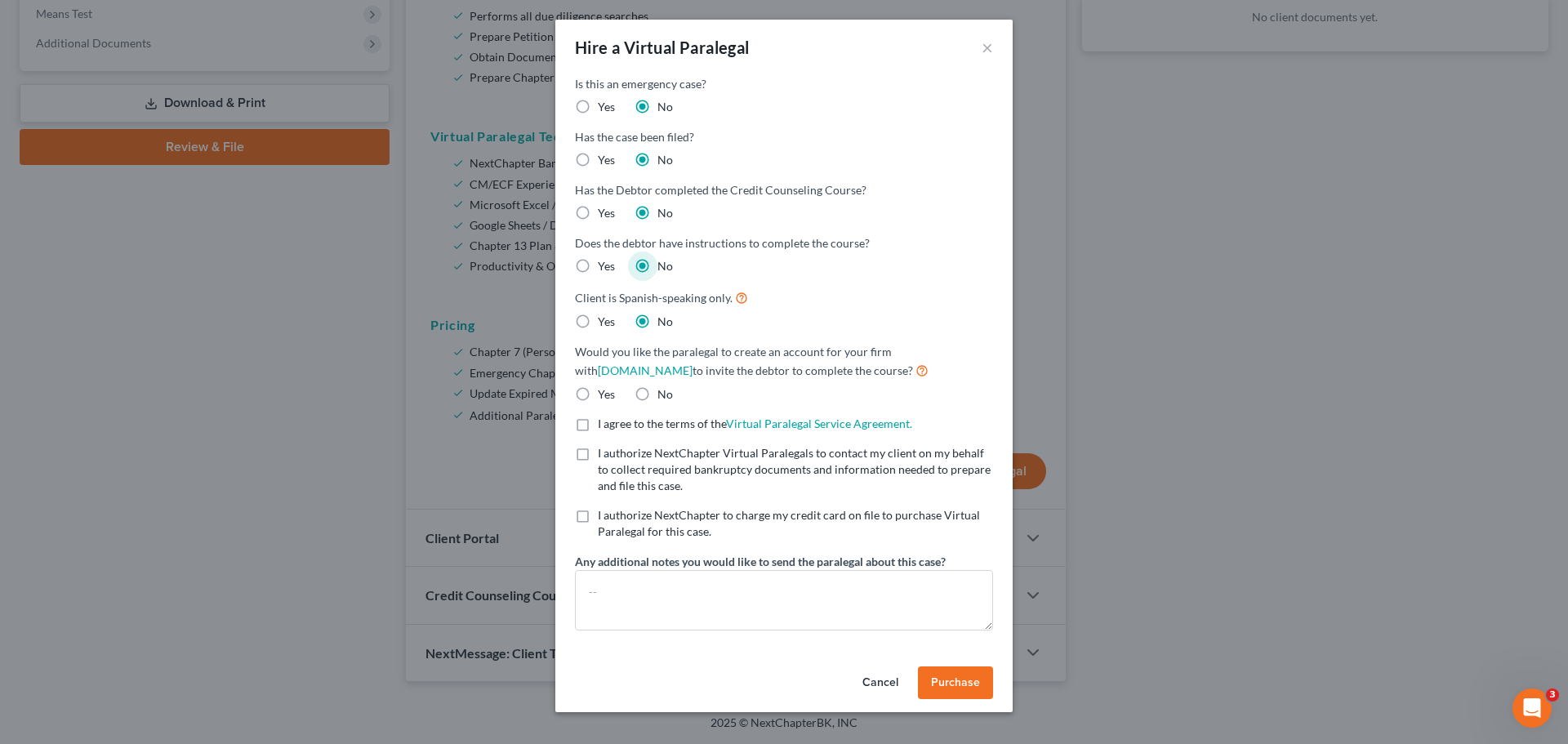
click at [657, 396] on label "No" at bounding box center [665, 394] width 16 height 17
click at [664, 396] on input "No" at bounding box center [669, 391] width 10 height 10
radio input "true"
click at [598, 423] on label "I agree to the terms of the Virtual Paralegal Service Agreement. (Updates have …" at bounding box center [755, 424] width 314 height 17
click at [604, 423] on input "I agree to the terms of the Virtual Paralegal Service Agreement. (Updates have …" at bounding box center [609, 421] width 10 height 10
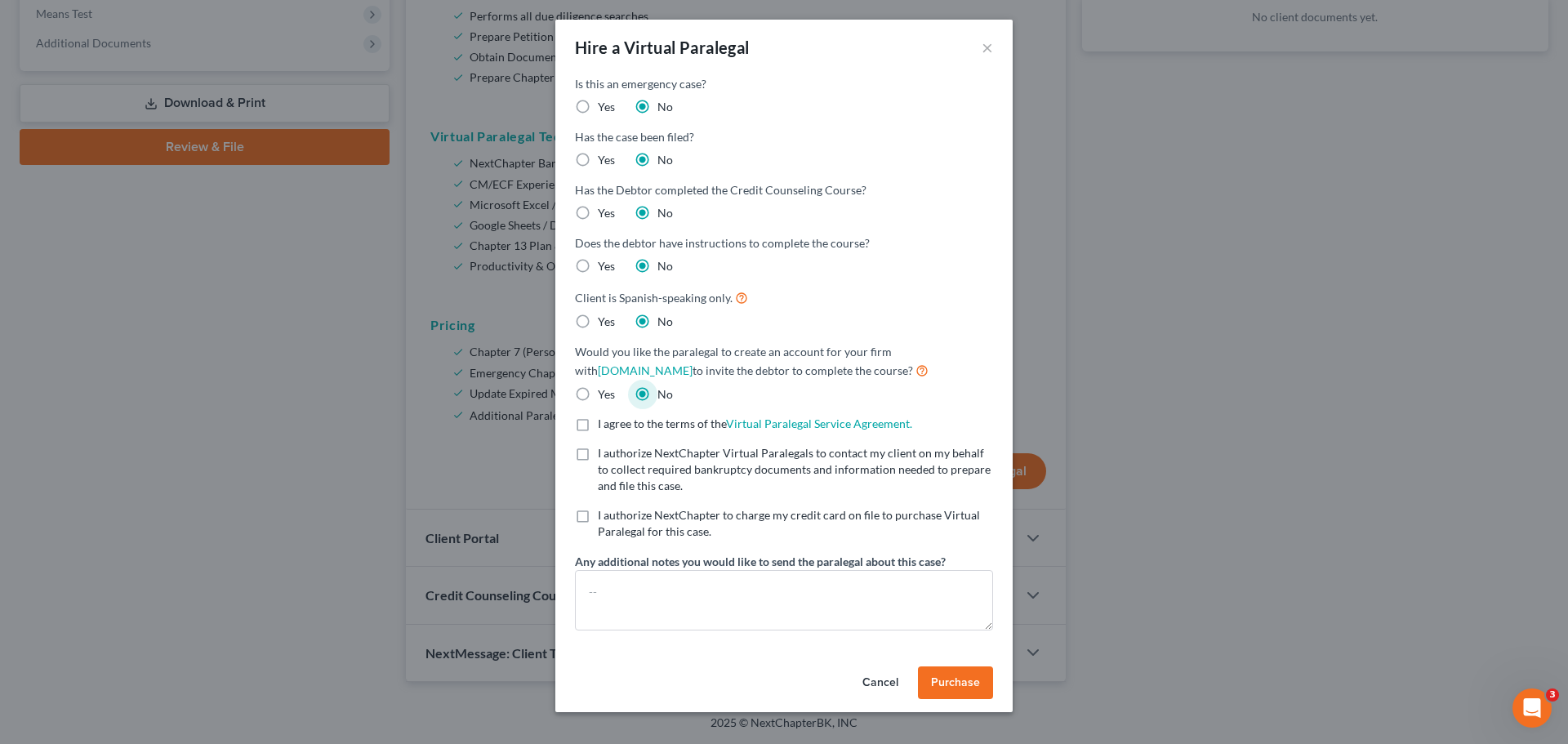
checkbox input "true"
click at [598, 458] on label "I authorize NextChapter Virtual Paralegals to contact my client on my behalf to…" at bounding box center [795, 470] width 395 height 49
click at [604, 456] on input "I authorize NextChapter Virtual Paralegals to contact my client on my behalf to…" at bounding box center [609, 451] width 10 height 10
checkbox input "true"
click at [598, 512] on label "I authorize NextChapter to charge my credit card on file to purchase Virtual Pa…" at bounding box center [795, 523] width 395 height 32
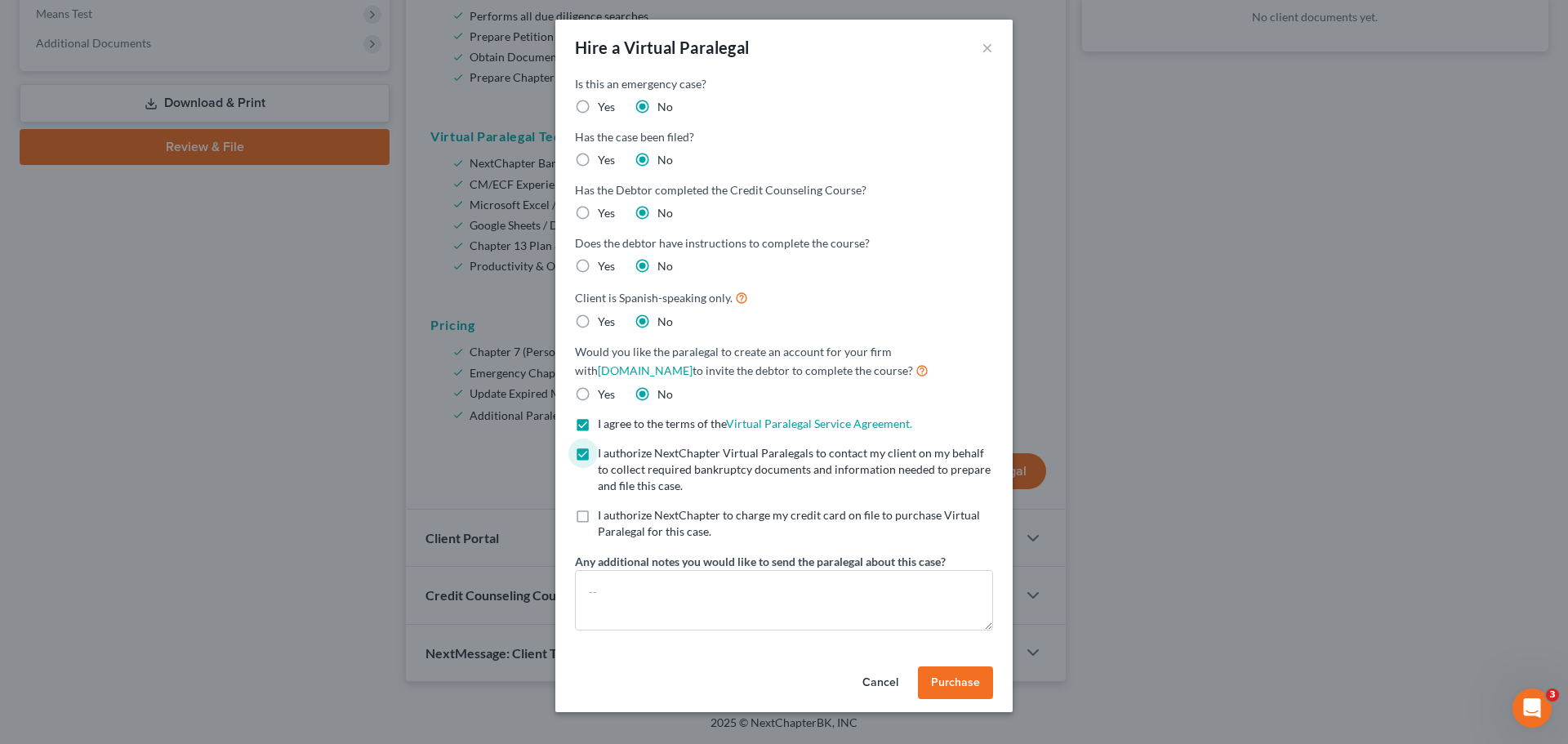
click at [604, 512] on input "I authorize NextChapter to charge my credit card on file to purchase Virtual Pa…" at bounding box center [609, 513] width 10 height 10
checkbox input "true"
click at [616, 582] on textarea at bounding box center [783, 600] width 418 height 60
type textarea "Attn [PERSON_NAME] Atty Fees = $1800"
click at [956, 677] on span "Purchase" at bounding box center [955, 682] width 49 height 14
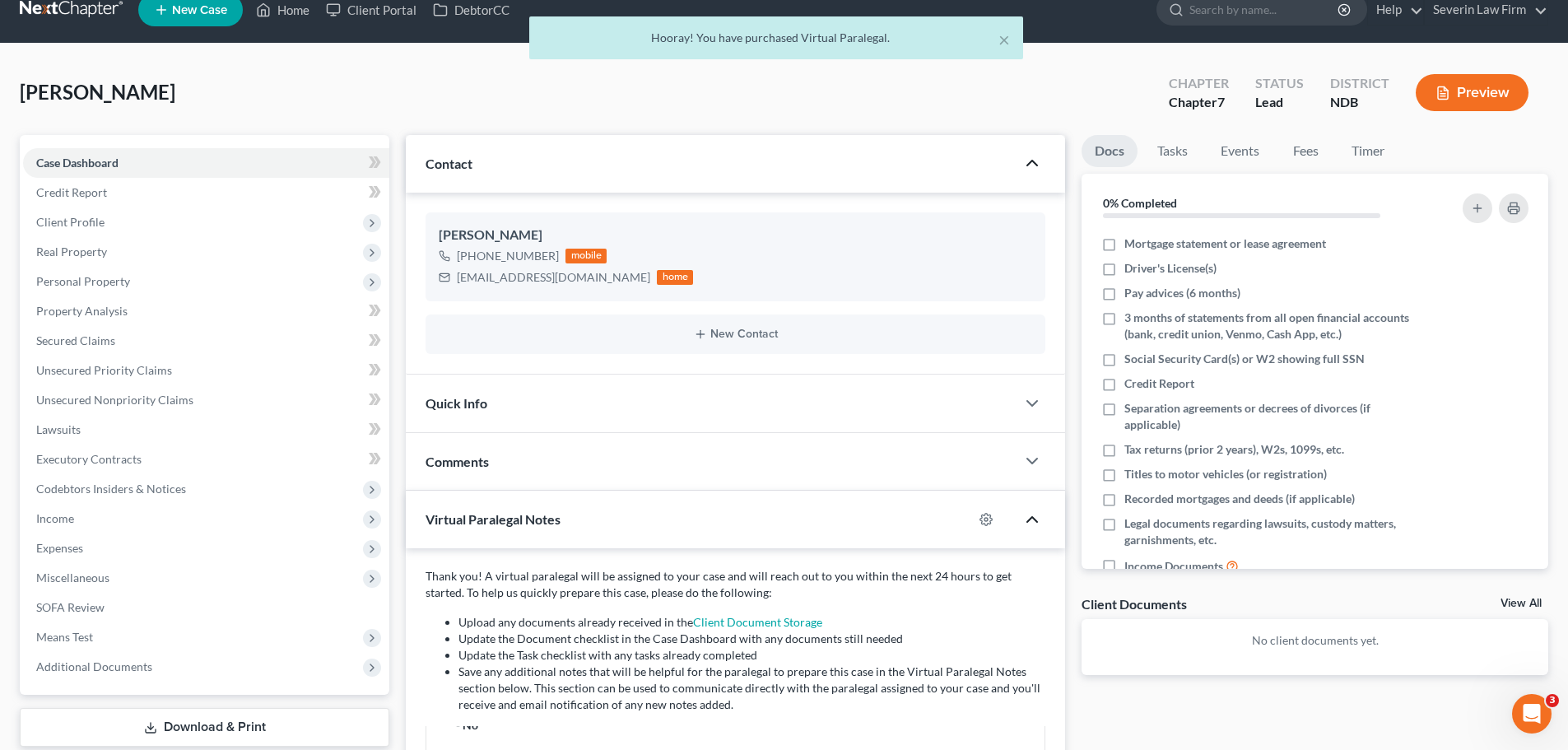
scroll to position [0, 0]
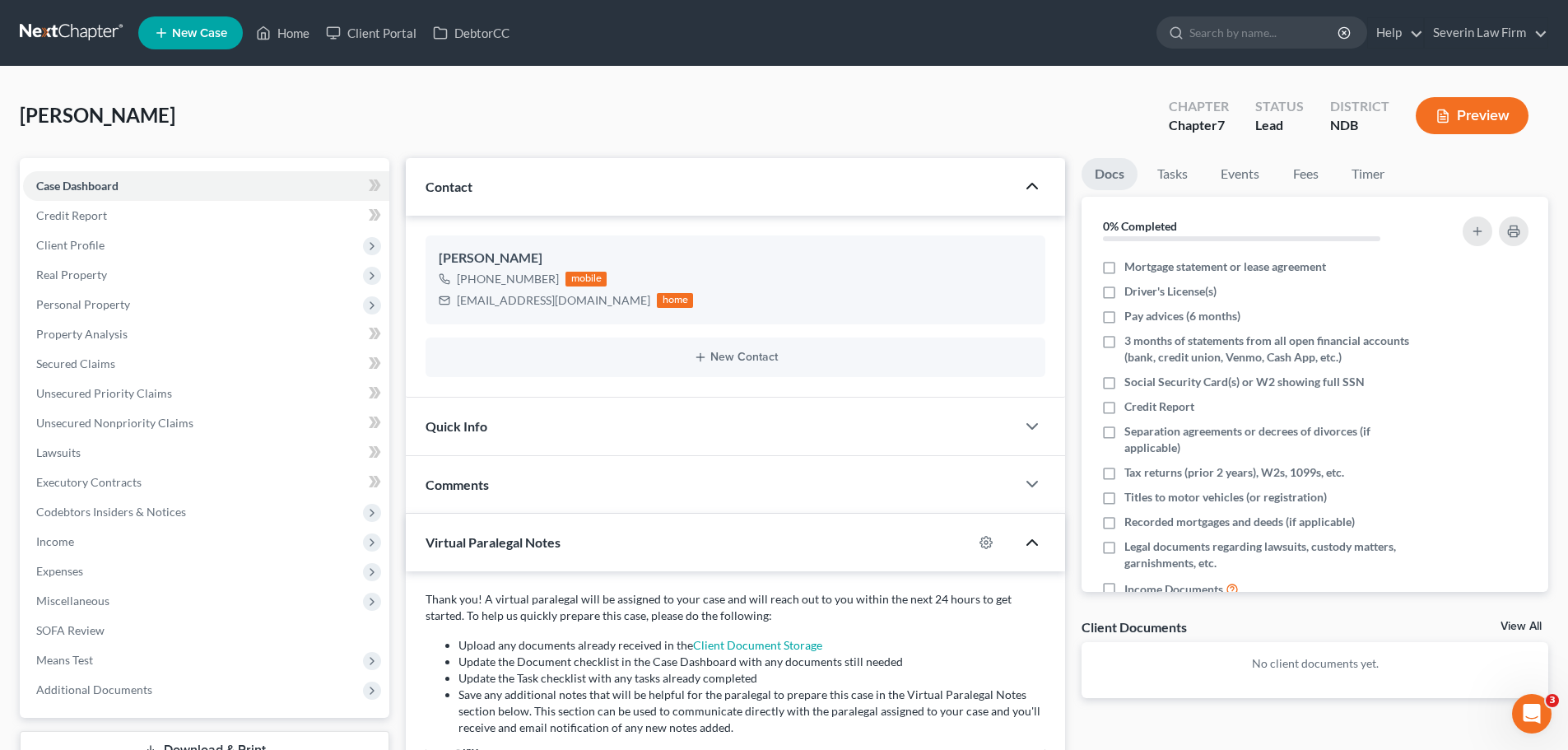
click at [1030, 186] on polyline "button" at bounding box center [1031, 187] width 10 height 5
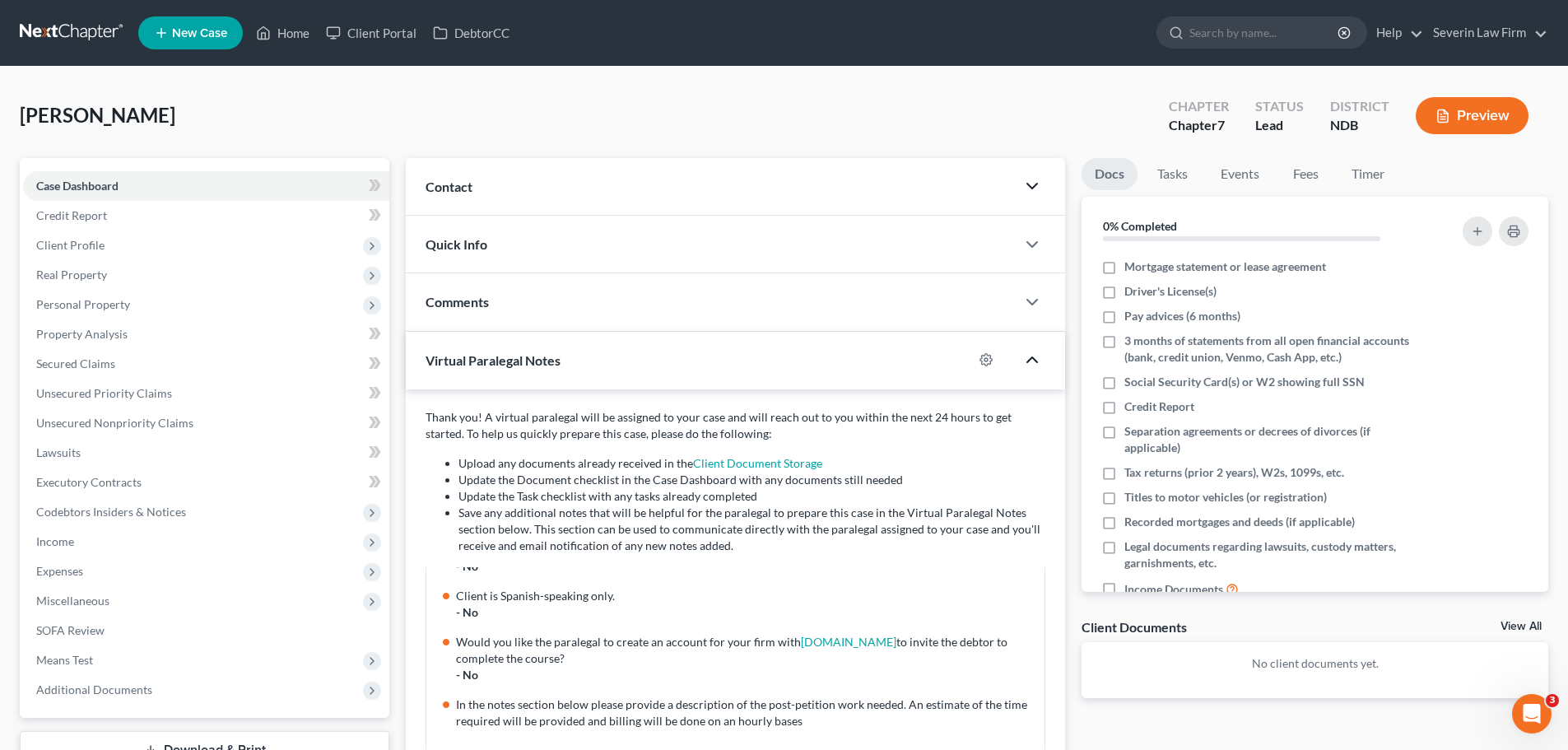
click at [1032, 358] on polyline "button" at bounding box center [1031, 360] width 10 height 5
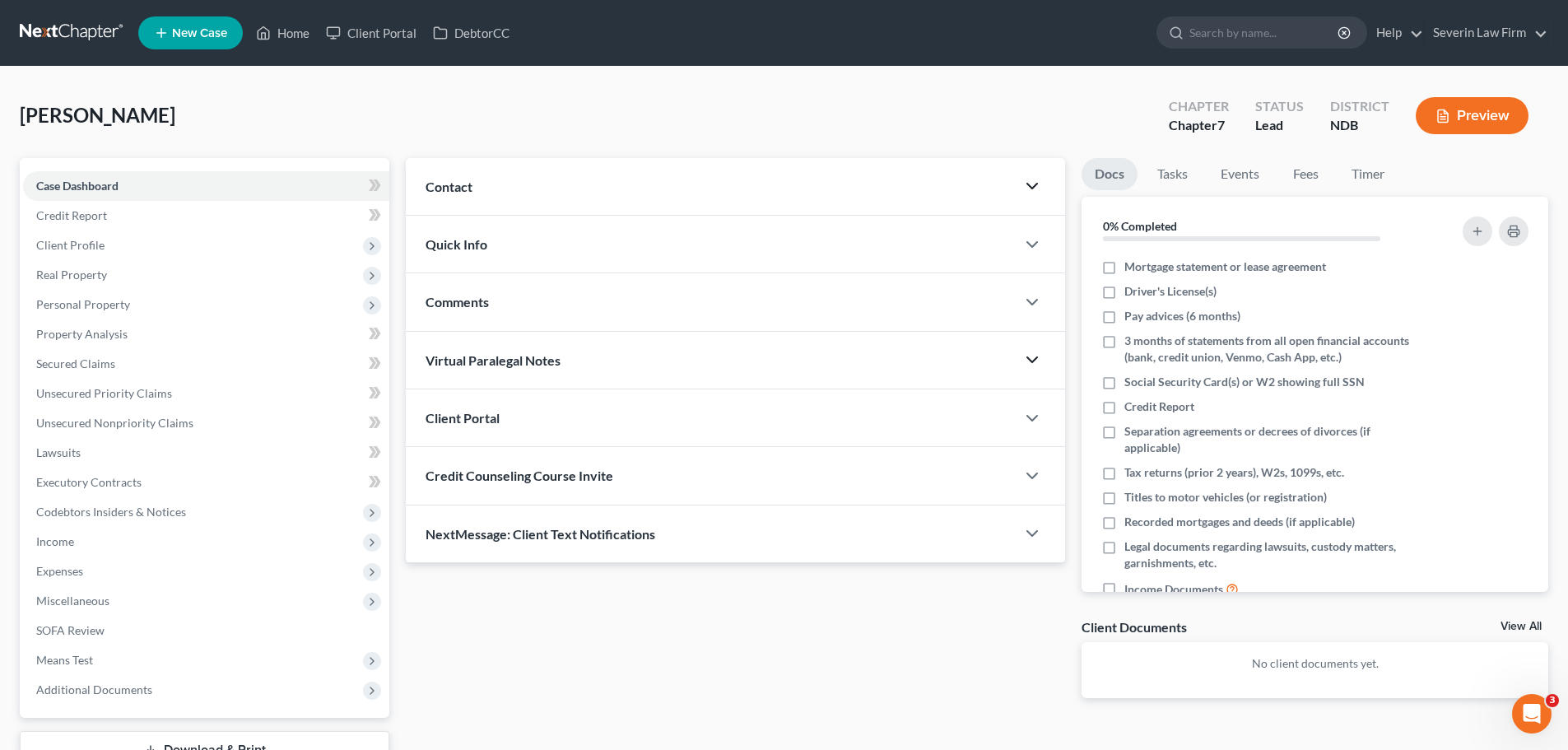
click at [891, 432] on div "Client Portal" at bounding box center [710, 417] width 610 height 57
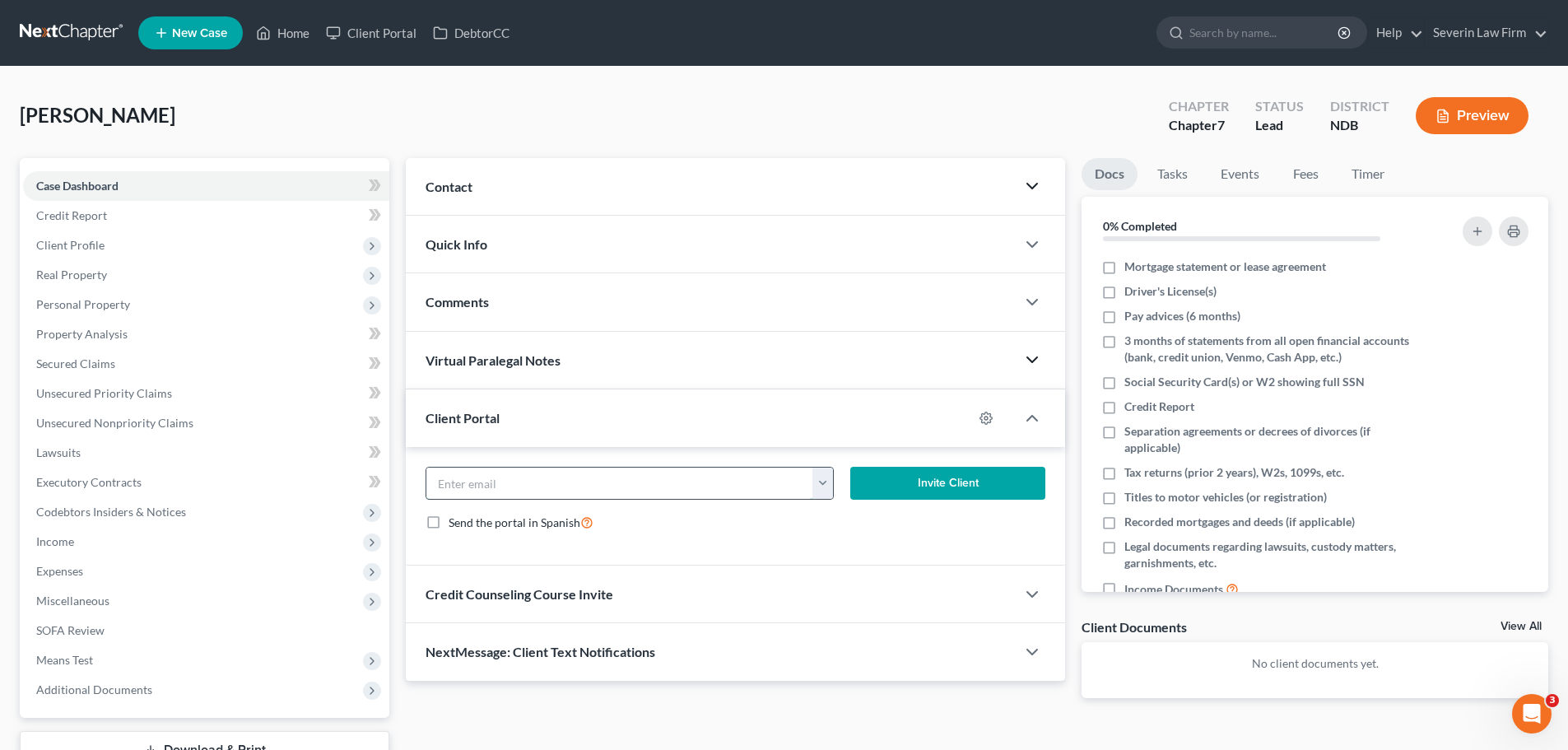
click at [619, 486] on input "email" at bounding box center [619, 483] width 387 height 32
paste input "[EMAIL_ADDRESS][DOMAIN_NAME]"
type input "[EMAIL_ADDRESS][DOMAIN_NAME]"
click at [931, 476] on button "Invite Client" at bounding box center [948, 482] width 196 height 33
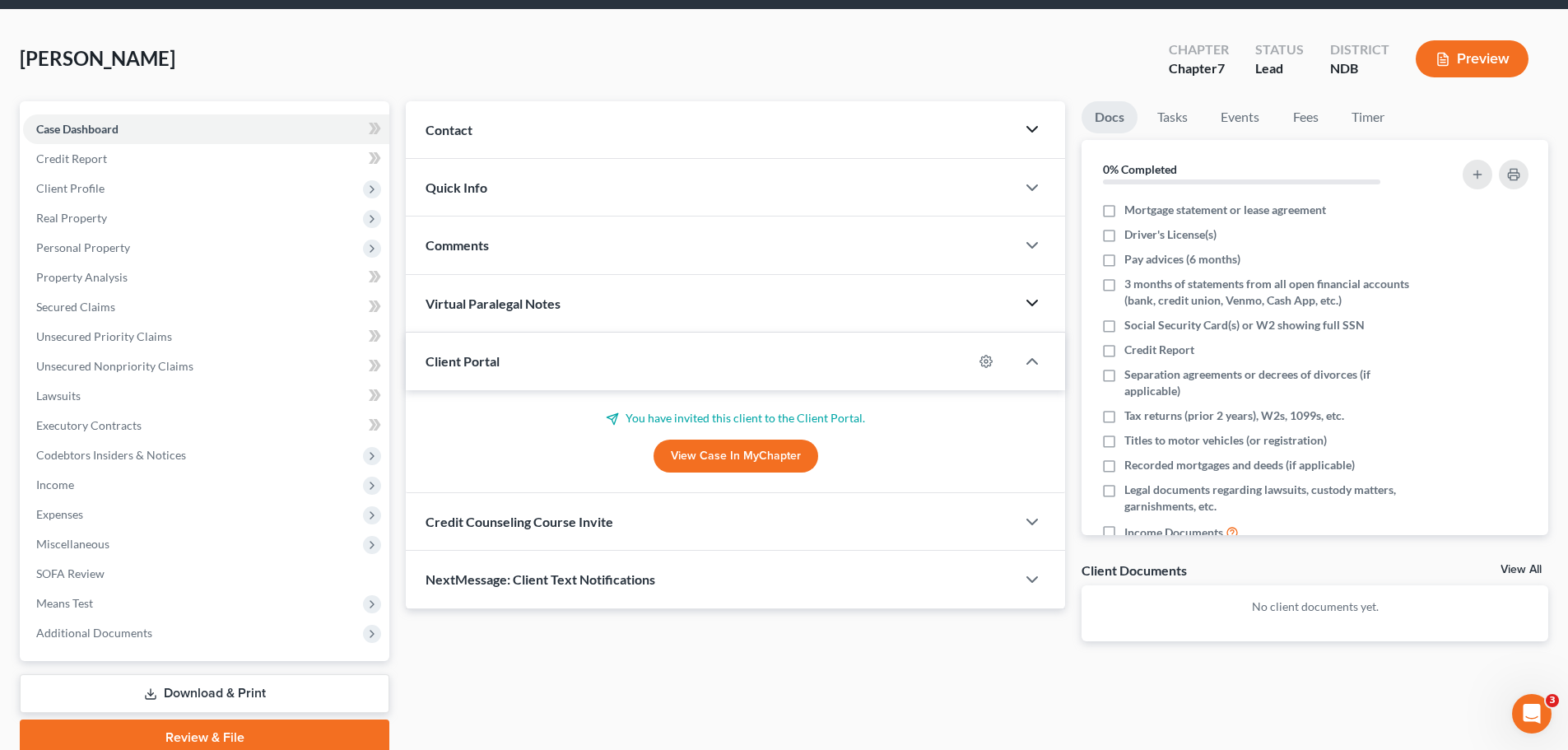
scroll to position [83, 0]
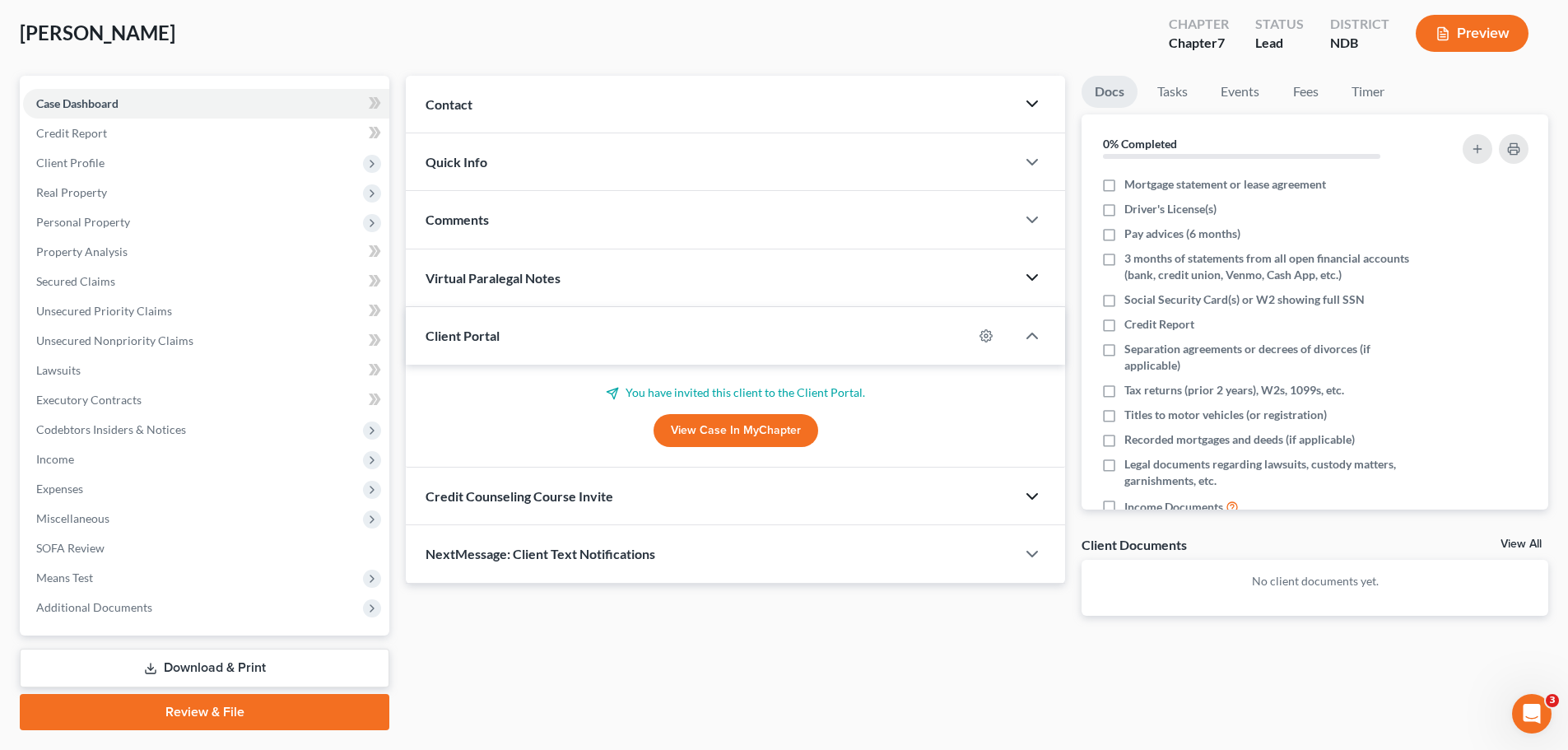
click at [1037, 496] on icon "button" at bounding box center [1032, 496] width 19 height 19
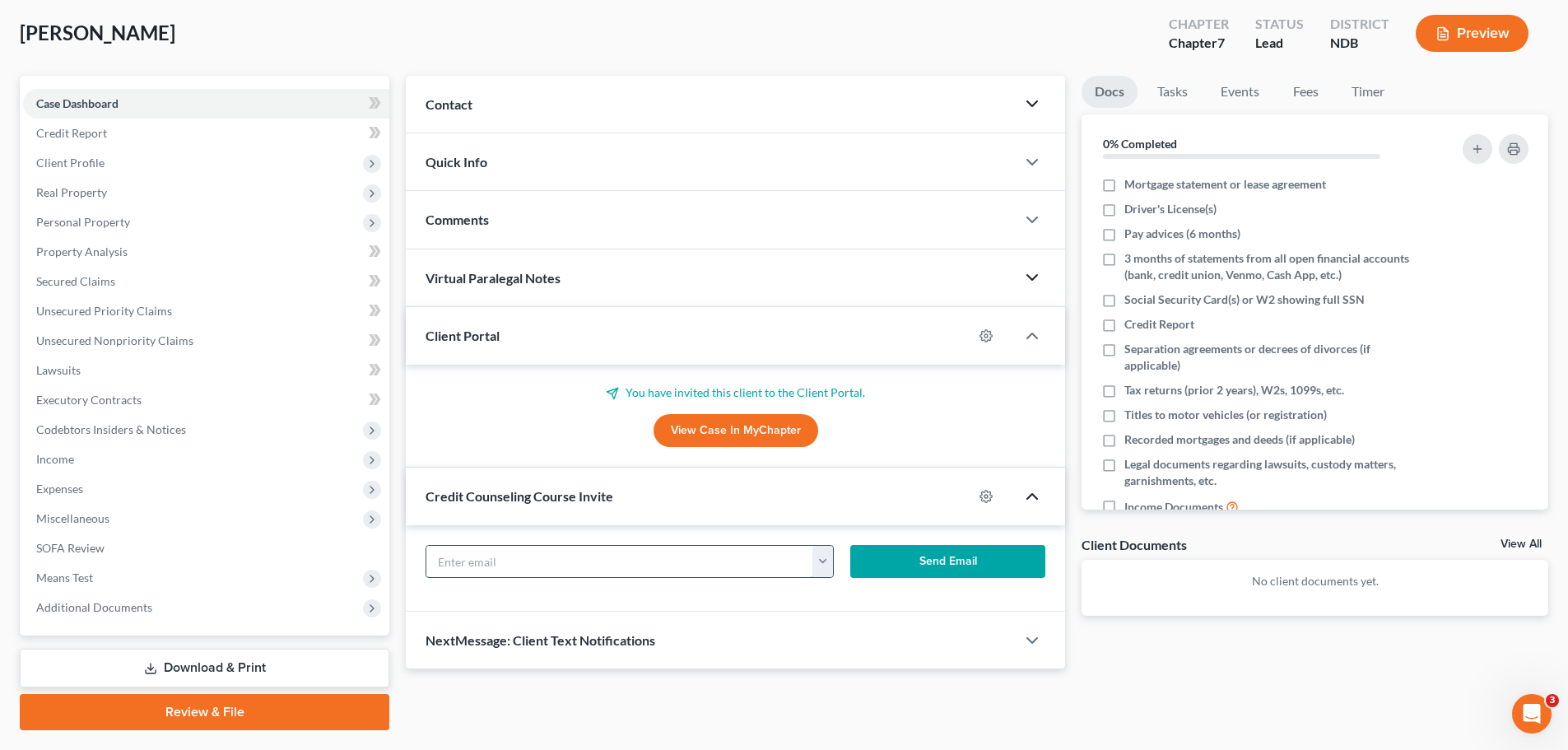
click at [538, 560] on input "text" at bounding box center [619, 562] width 387 height 32
paste input "[EMAIL_ADDRESS][DOMAIN_NAME]"
type input "[EMAIL_ADDRESS][DOMAIN_NAME]"
click at [904, 564] on button "Send Email" at bounding box center [948, 561] width 196 height 33
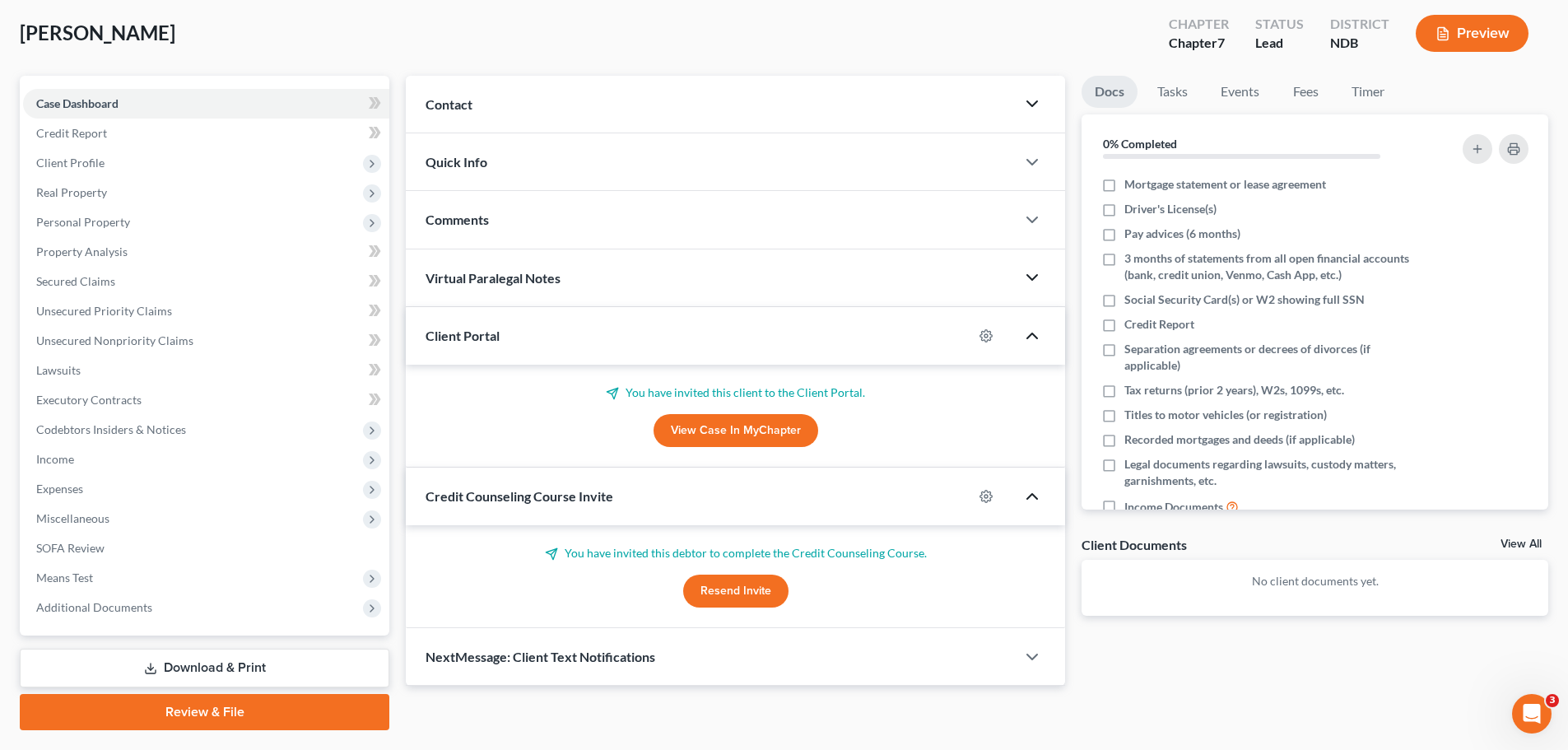
click at [1026, 337] on icon "button" at bounding box center [1032, 335] width 19 height 19
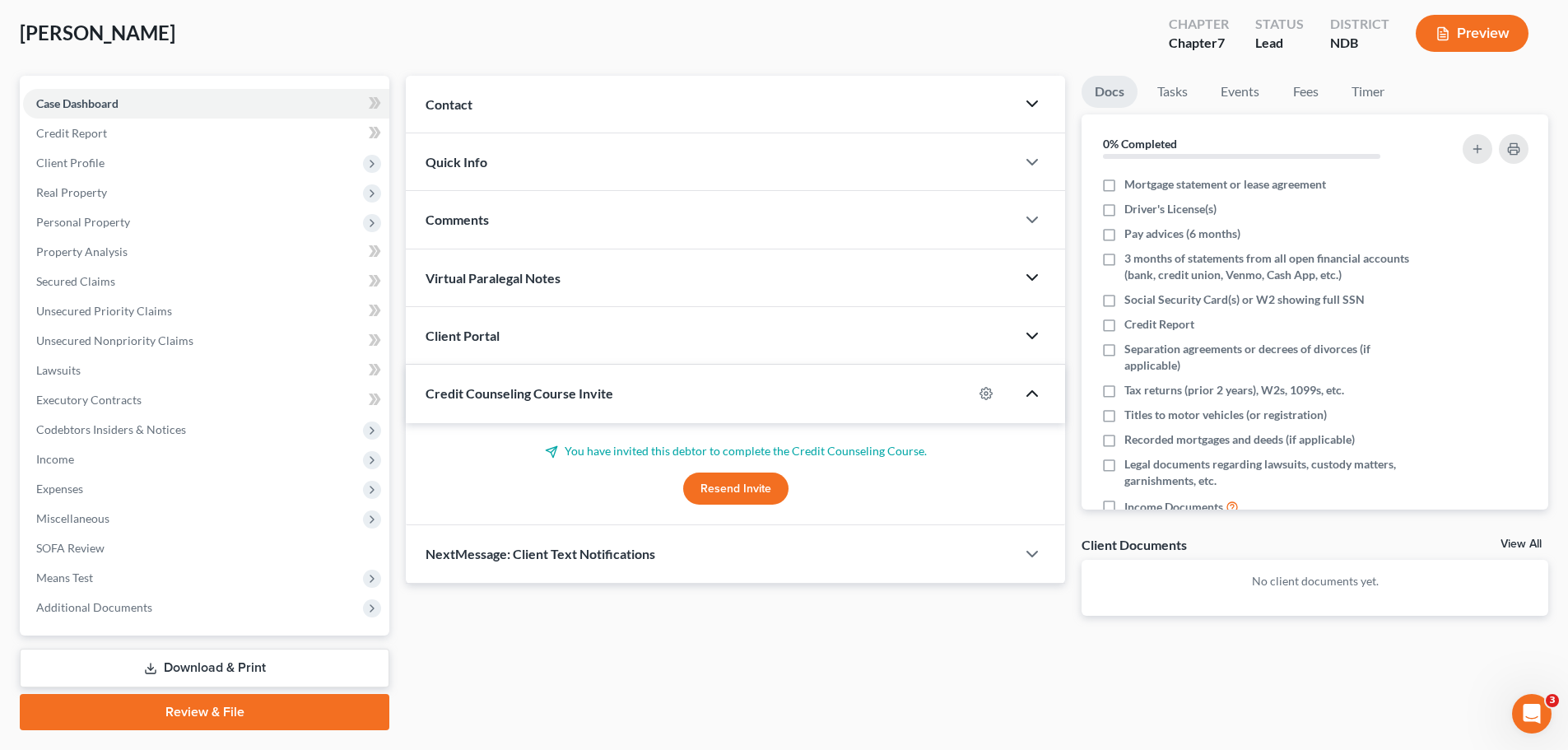
click at [1033, 388] on icon "button" at bounding box center [1032, 393] width 19 height 19
